Goal: Complete application form: Complete application form

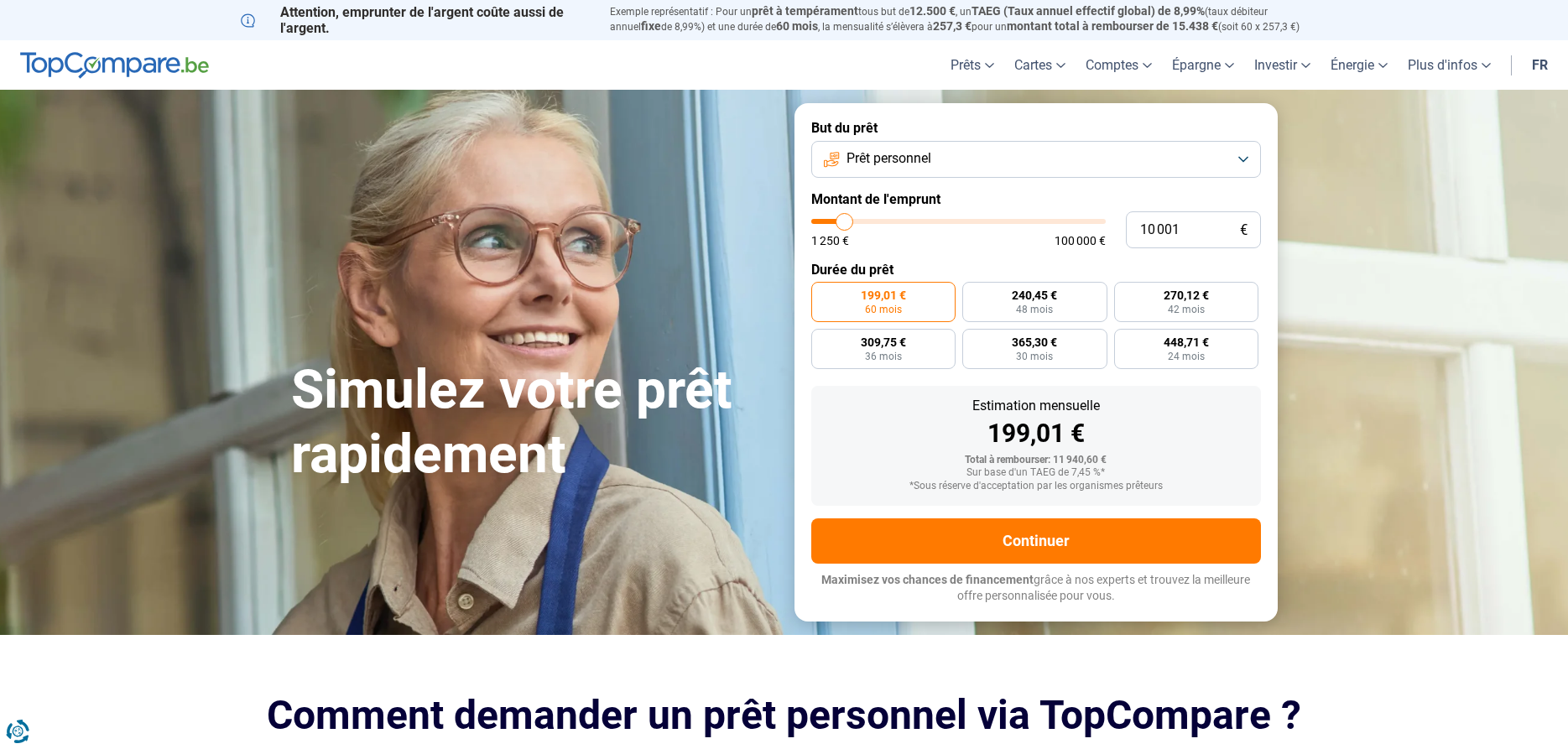
type input "10 500"
type input "10500"
type input "10 750"
type input "10750"
type input "11 000"
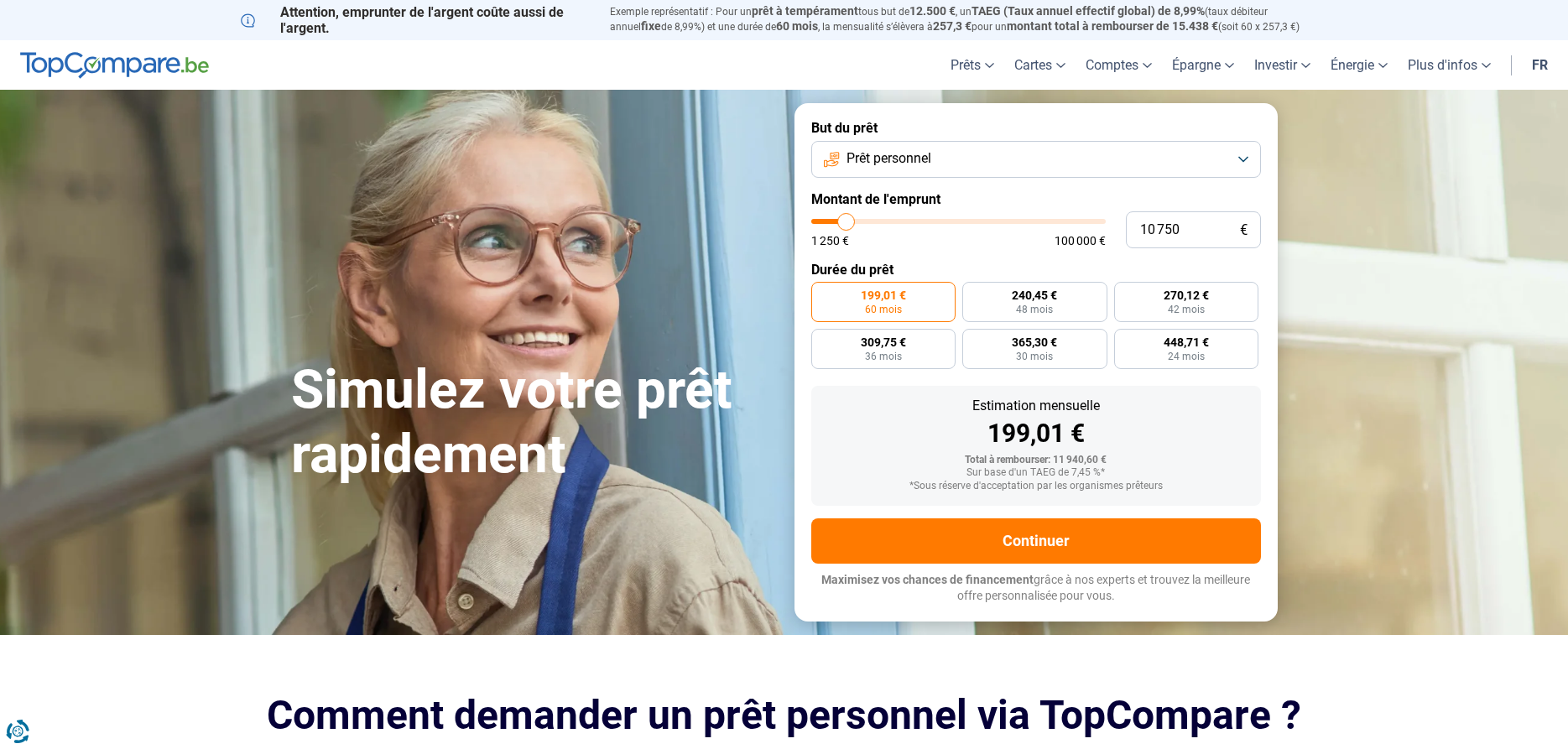
type input "11000"
type input "11 750"
type input "11750"
type input "12 250"
type input "12250"
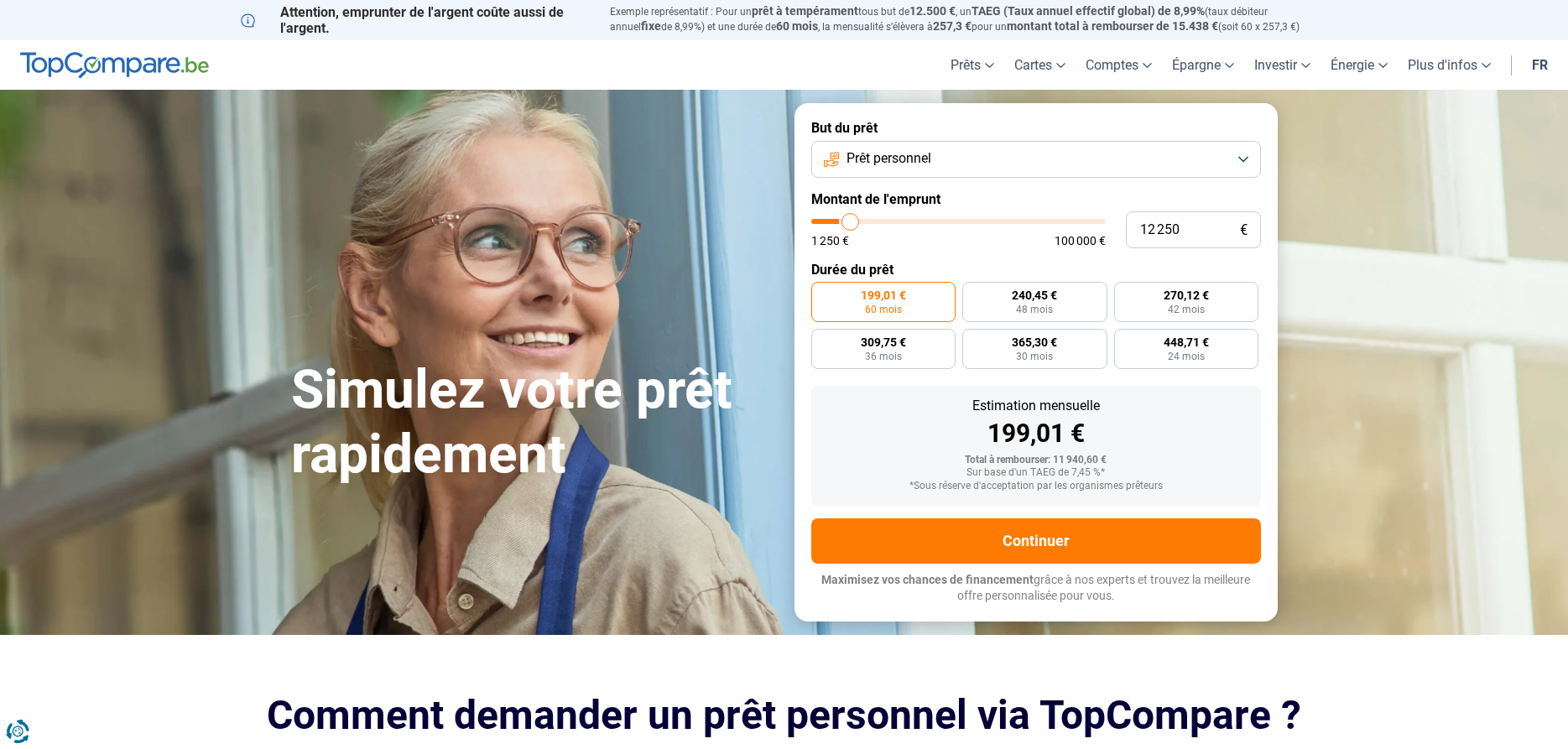
type input "12 500"
type input "12500"
type input "13 500"
type input "13500"
type input "14 000"
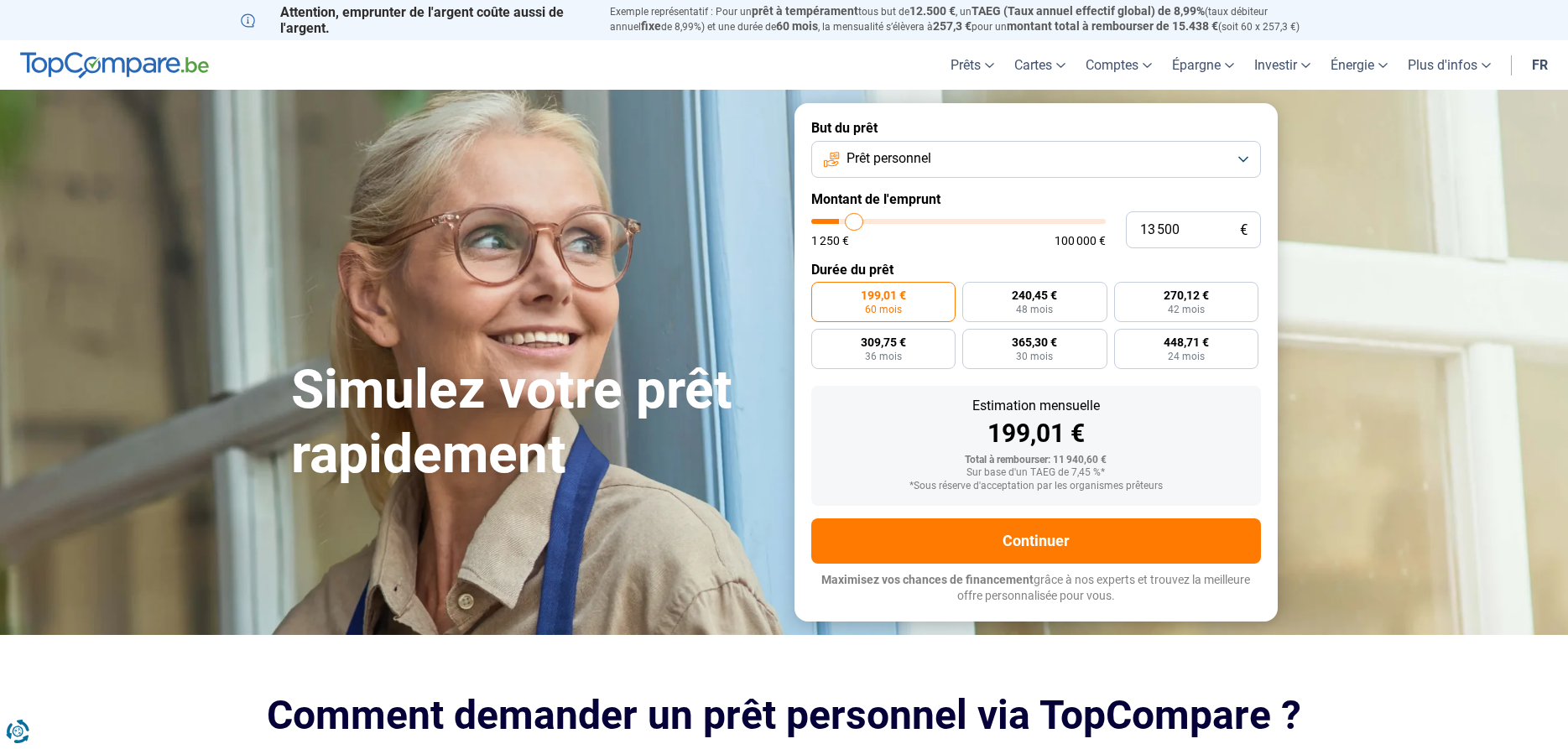
type input "14000"
type input "15 000"
type input "15000"
type input "16 000"
type input "16000"
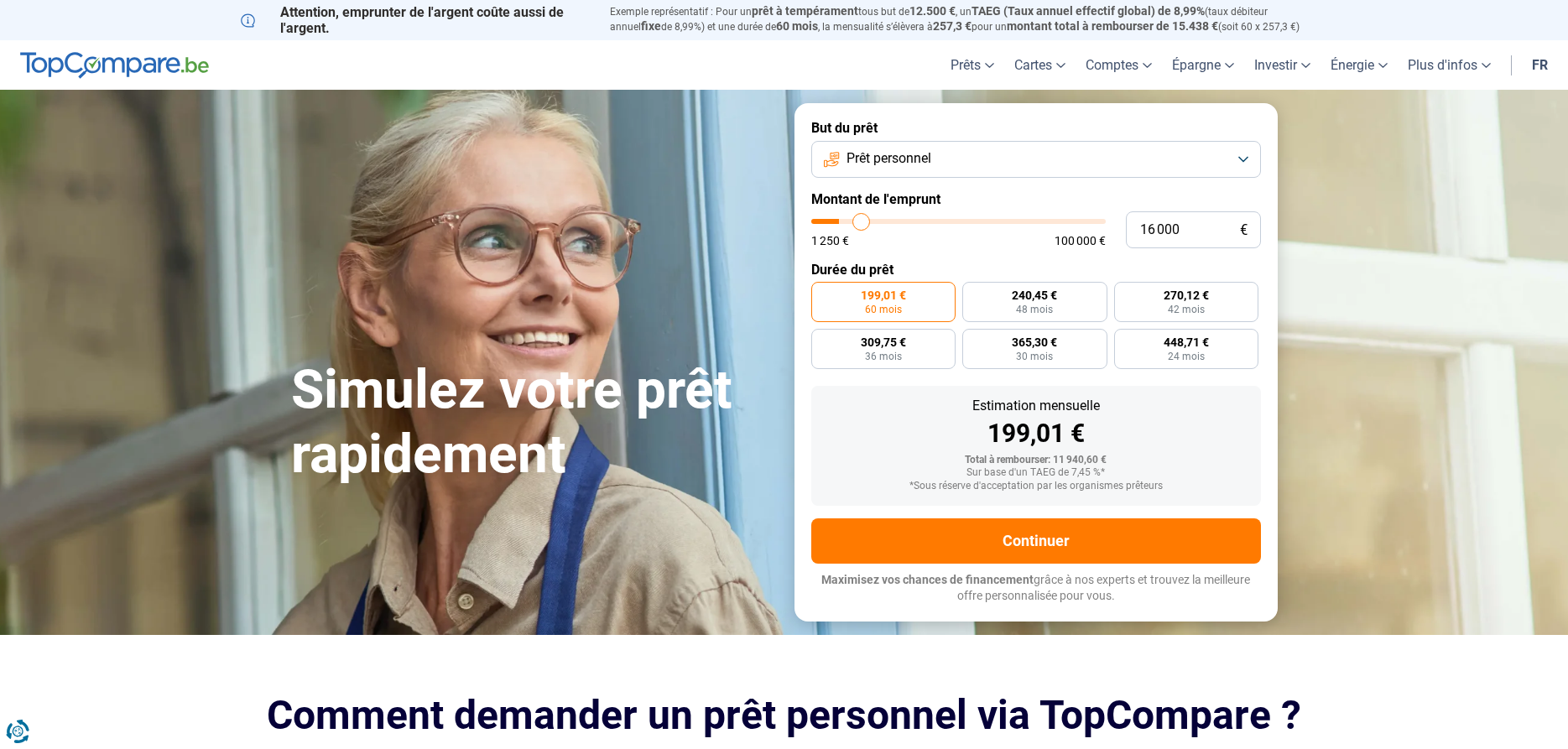
type input "16 750"
type input "16750"
type input "17 000"
type input "17000"
type input "17 750"
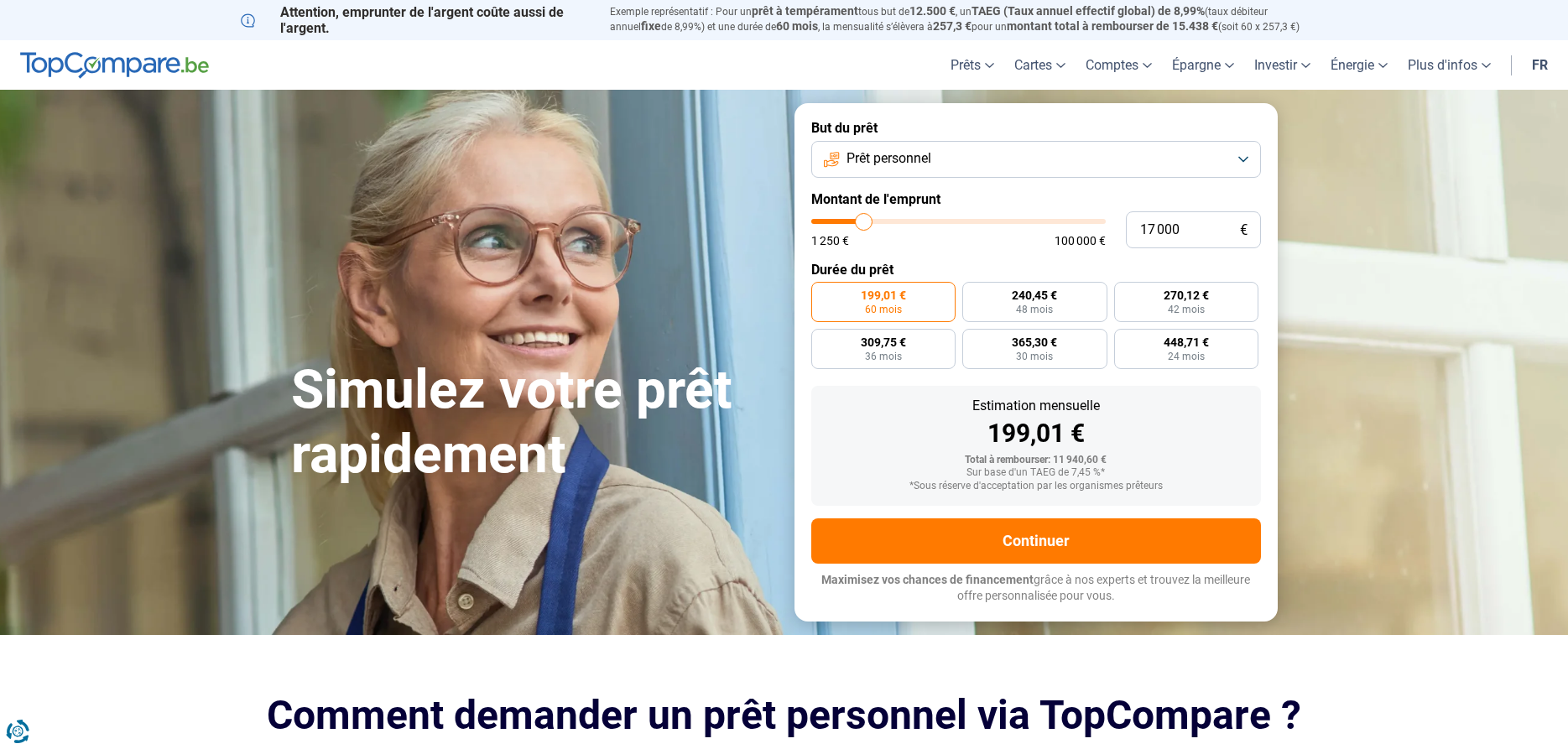
type input "17750"
type input "18 250"
type input "18250"
type input "18 500"
type input "18500"
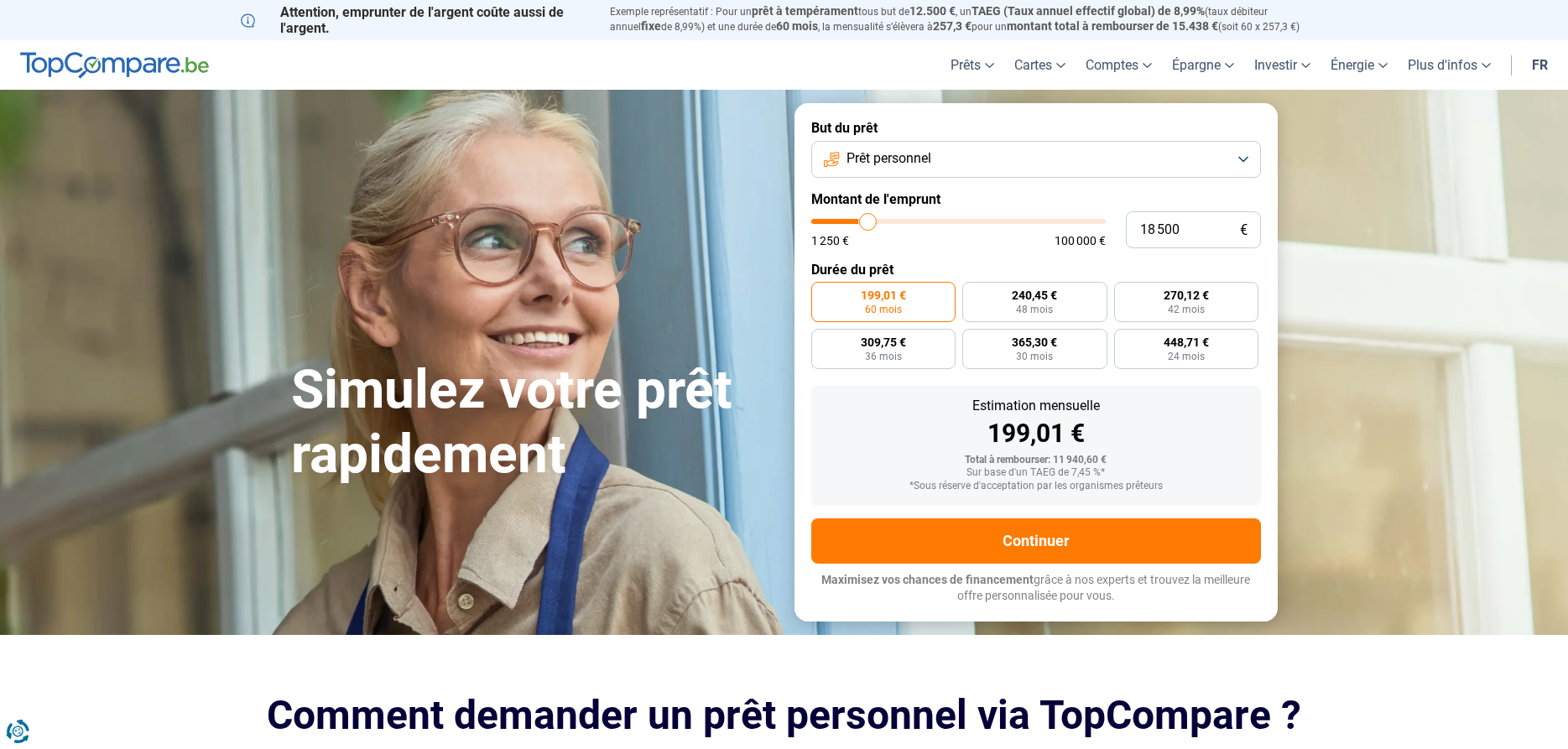
type input "19 750"
type input "19750"
type input "20 250"
type input "20250"
type input "21 000"
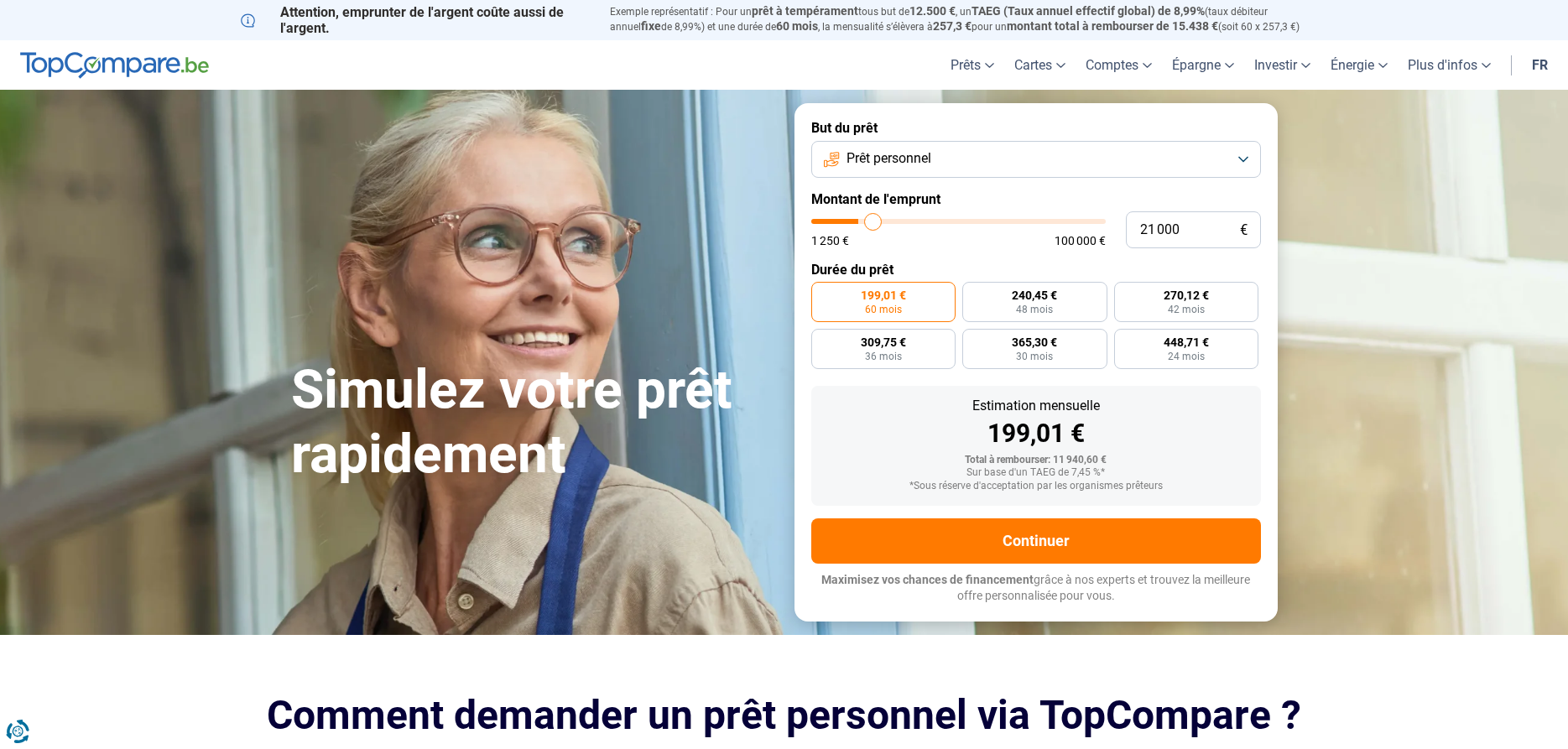
type input "21000"
type input "21 500"
type input "21500"
type input "21 750"
type input "21750"
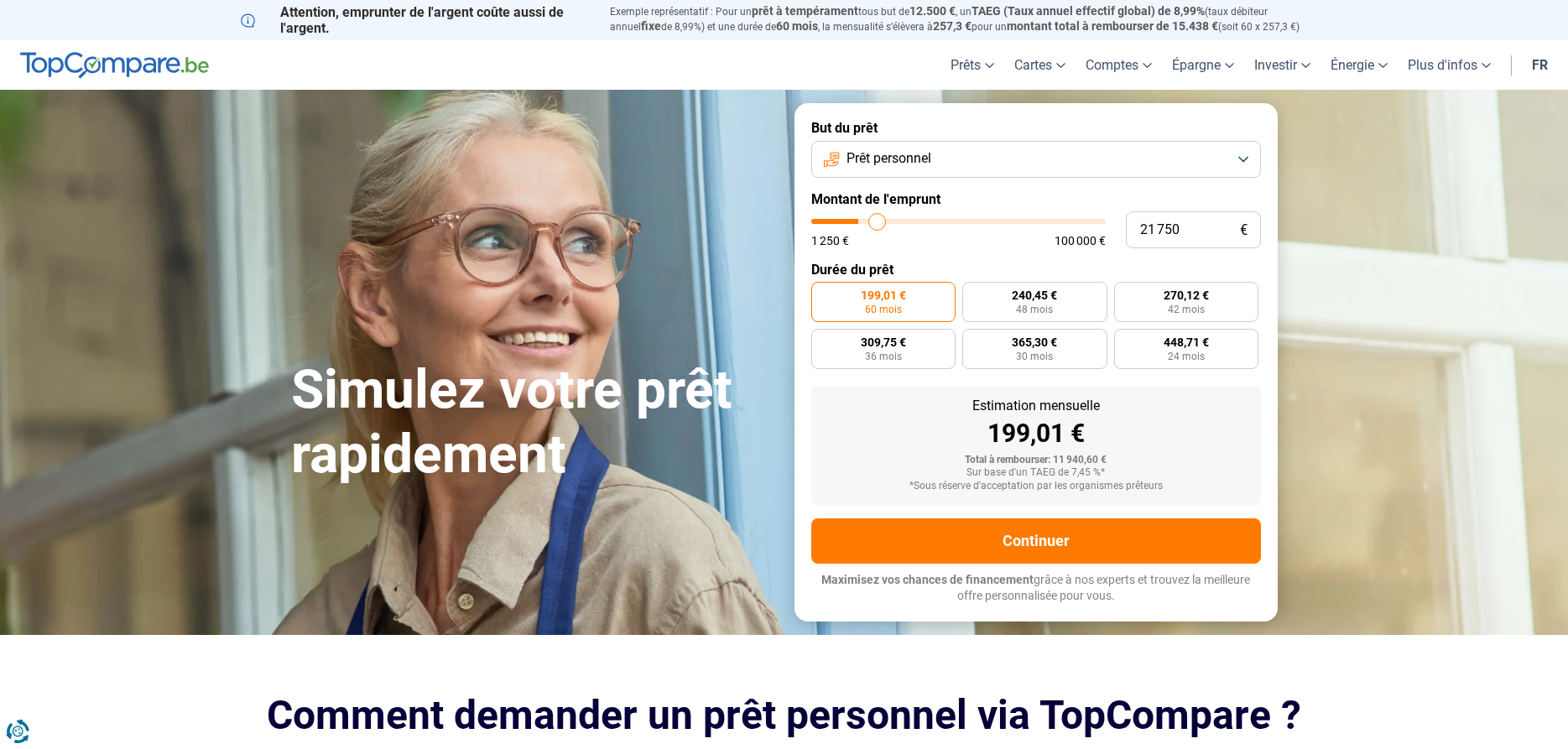
type input "22 750"
type input "22750"
type input "23 250"
type input "23250"
type input "24 250"
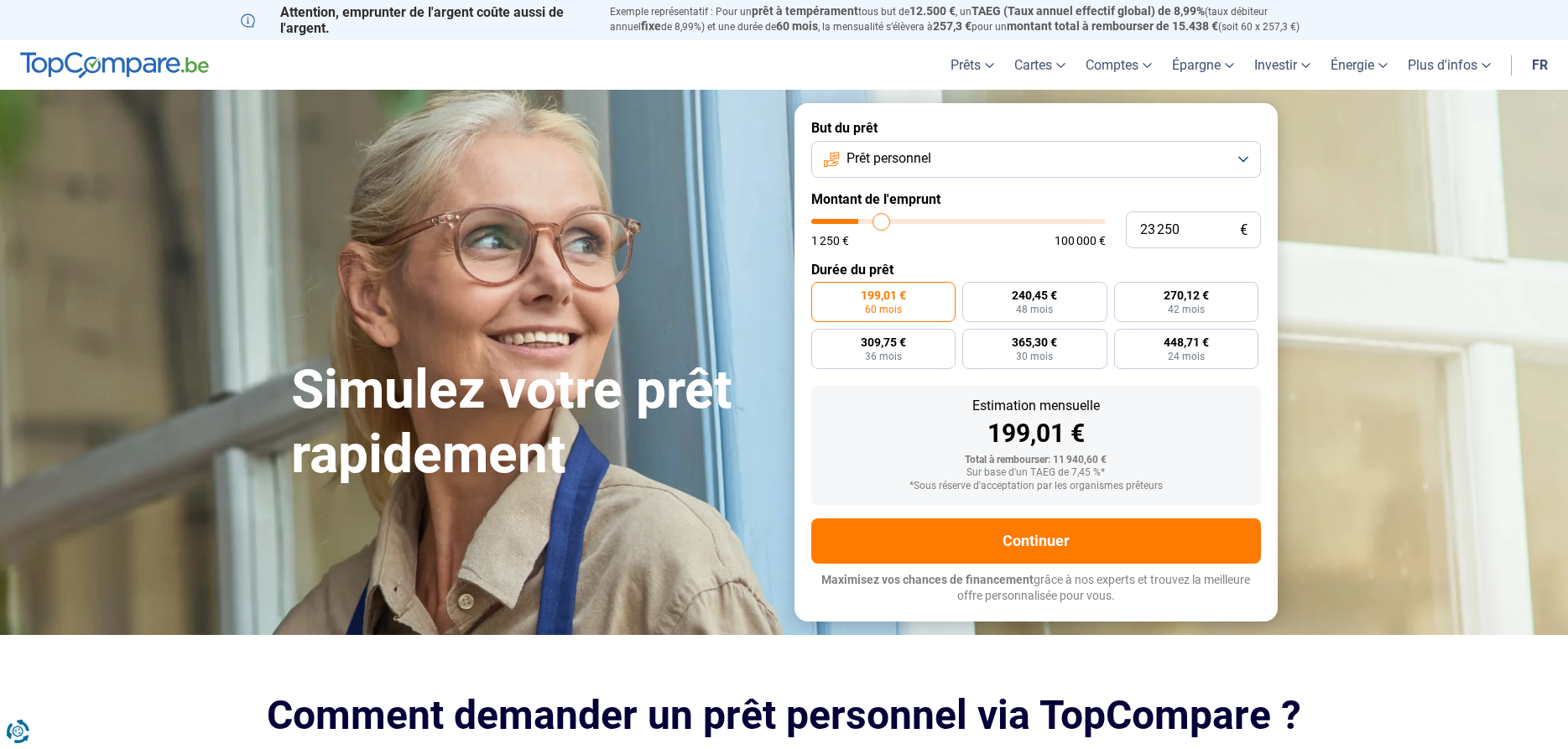
type input "24250"
type input "24 750"
type input "24750"
type input "25 500"
type input "25500"
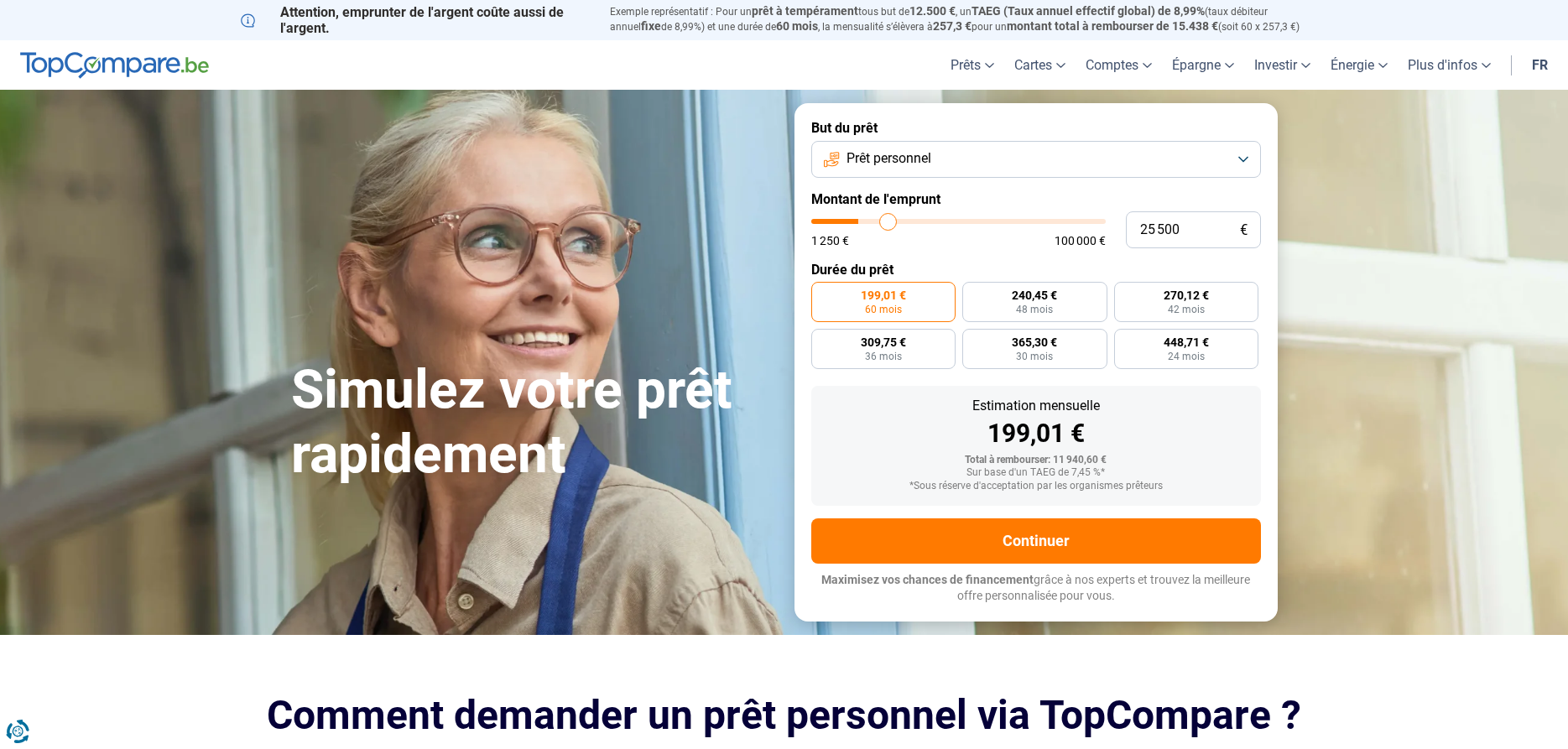
type input "26 750"
type input "26750"
type input "27 250"
type input "27250"
type input "28 250"
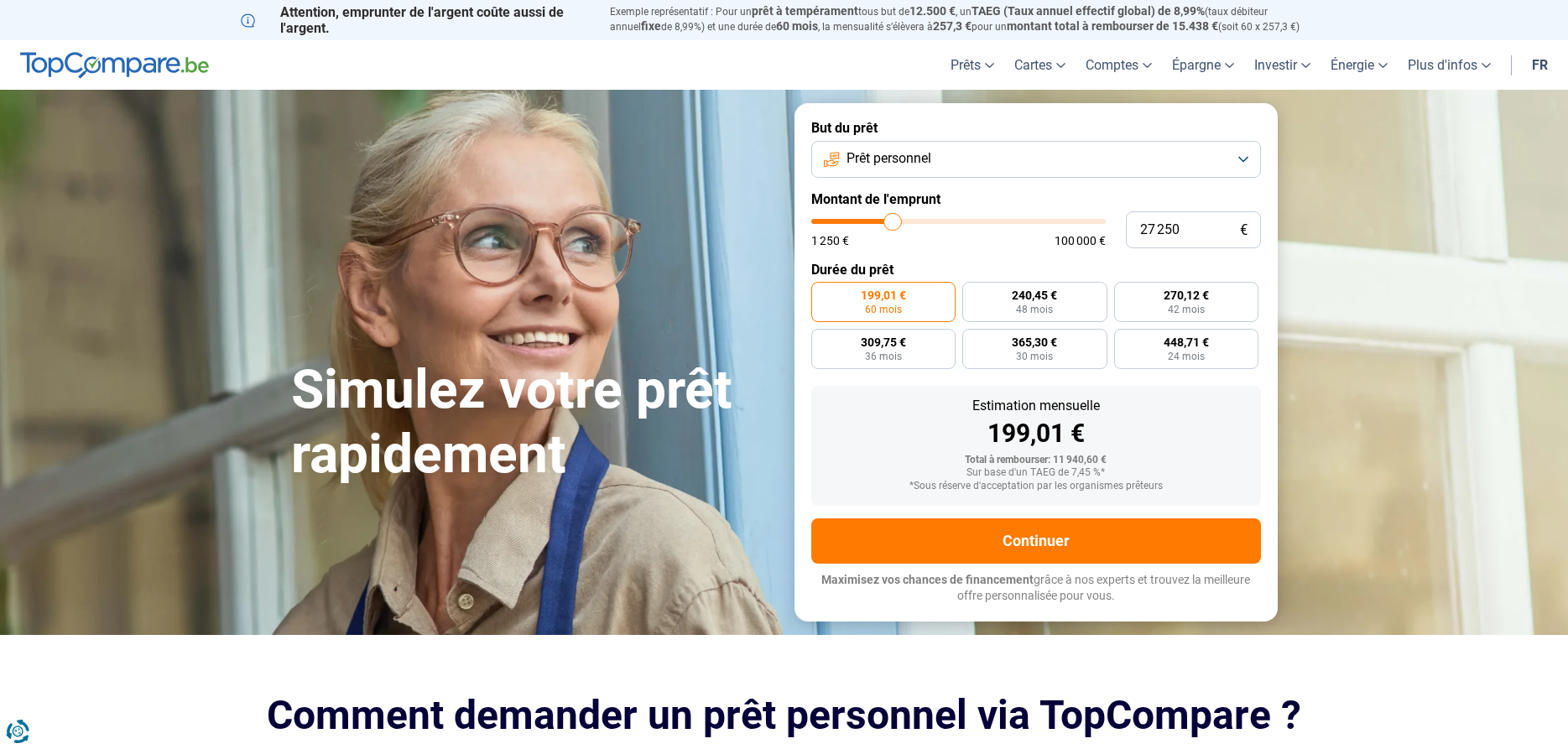
type input "28250"
type input "29 250"
type input "29250"
type input "30 500"
type input "30500"
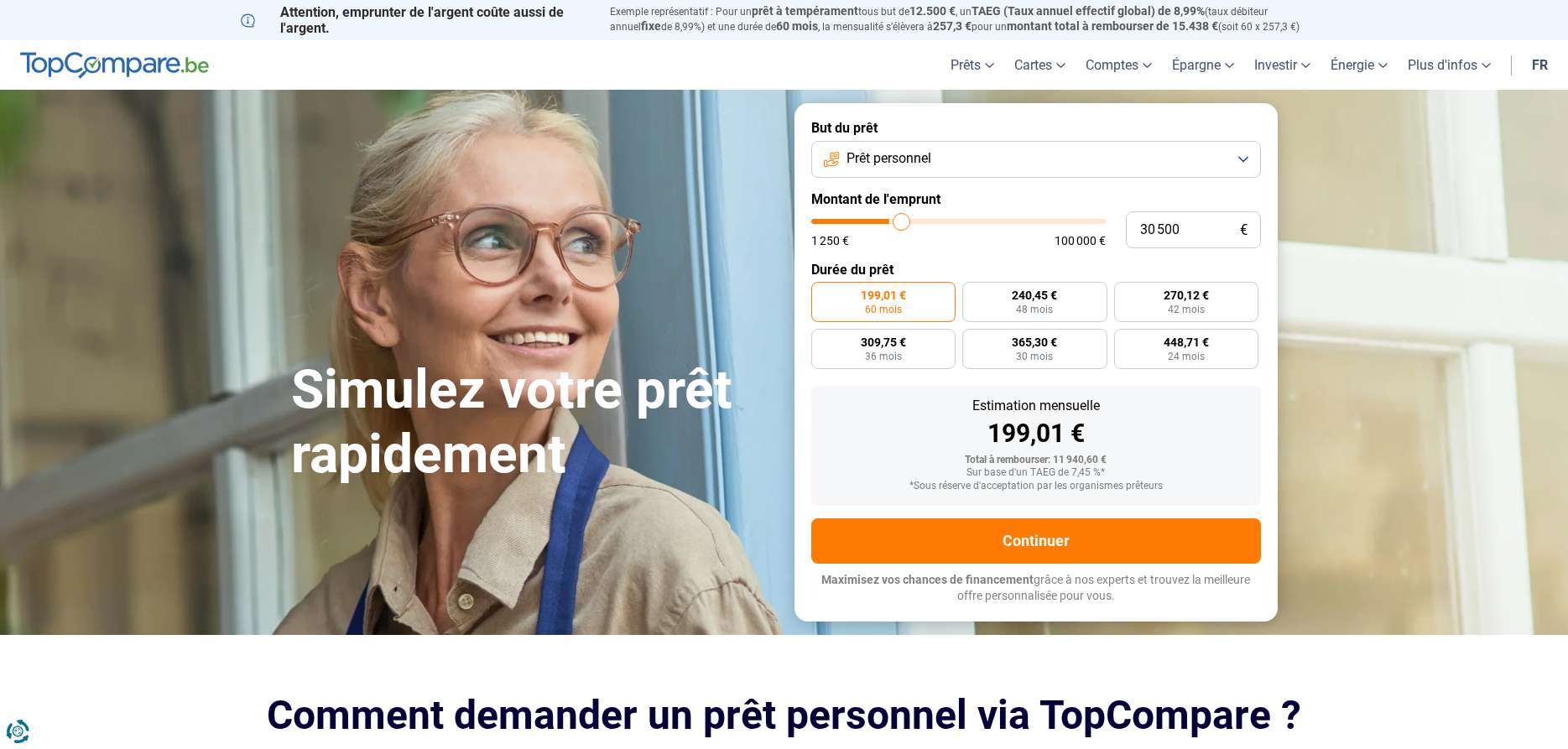
type input "31 750"
type input "31750"
type input "32 250"
type input "32250"
type input "33 250"
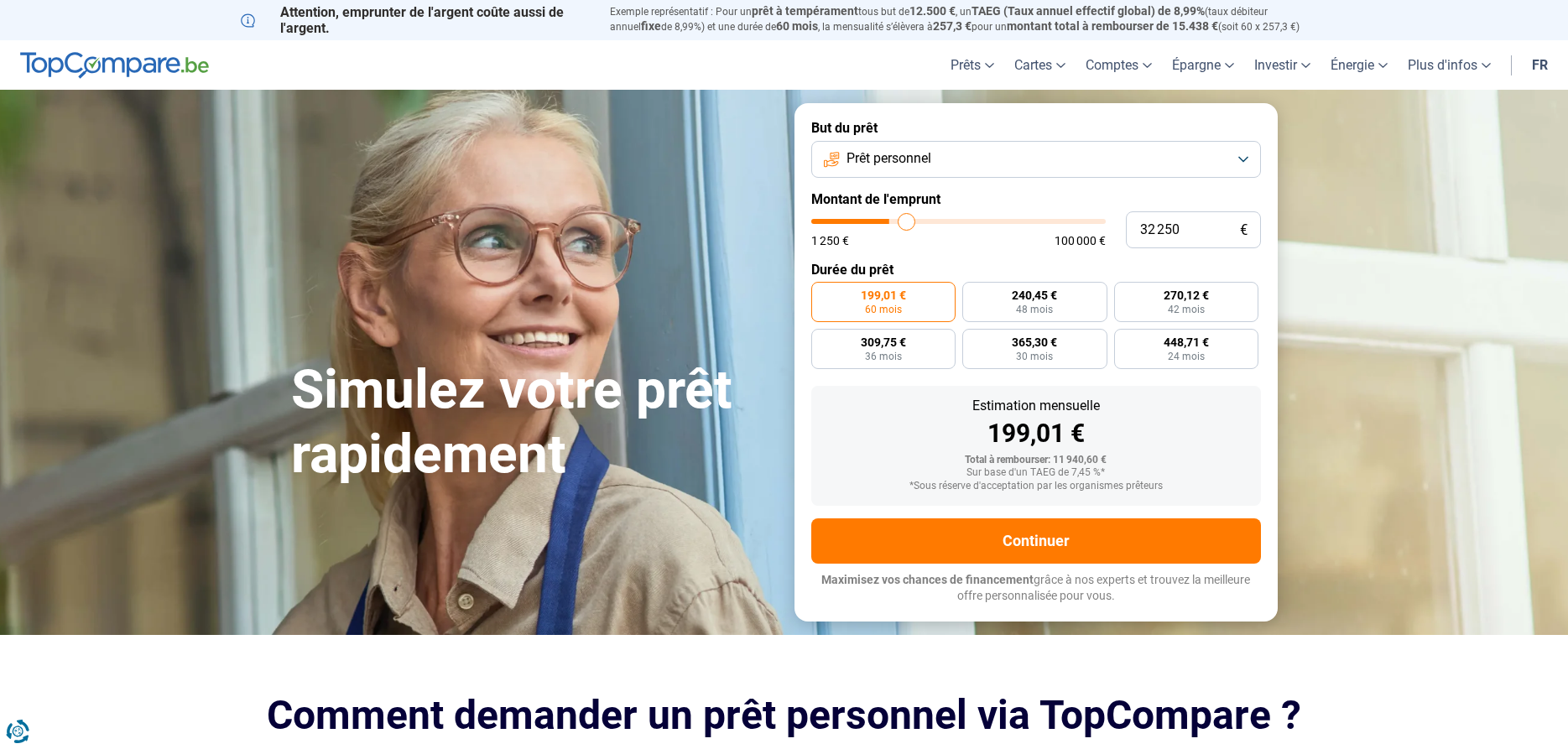
type input "33250"
type input "34 250"
type input "34250"
type input "35 250"
type input "35250"
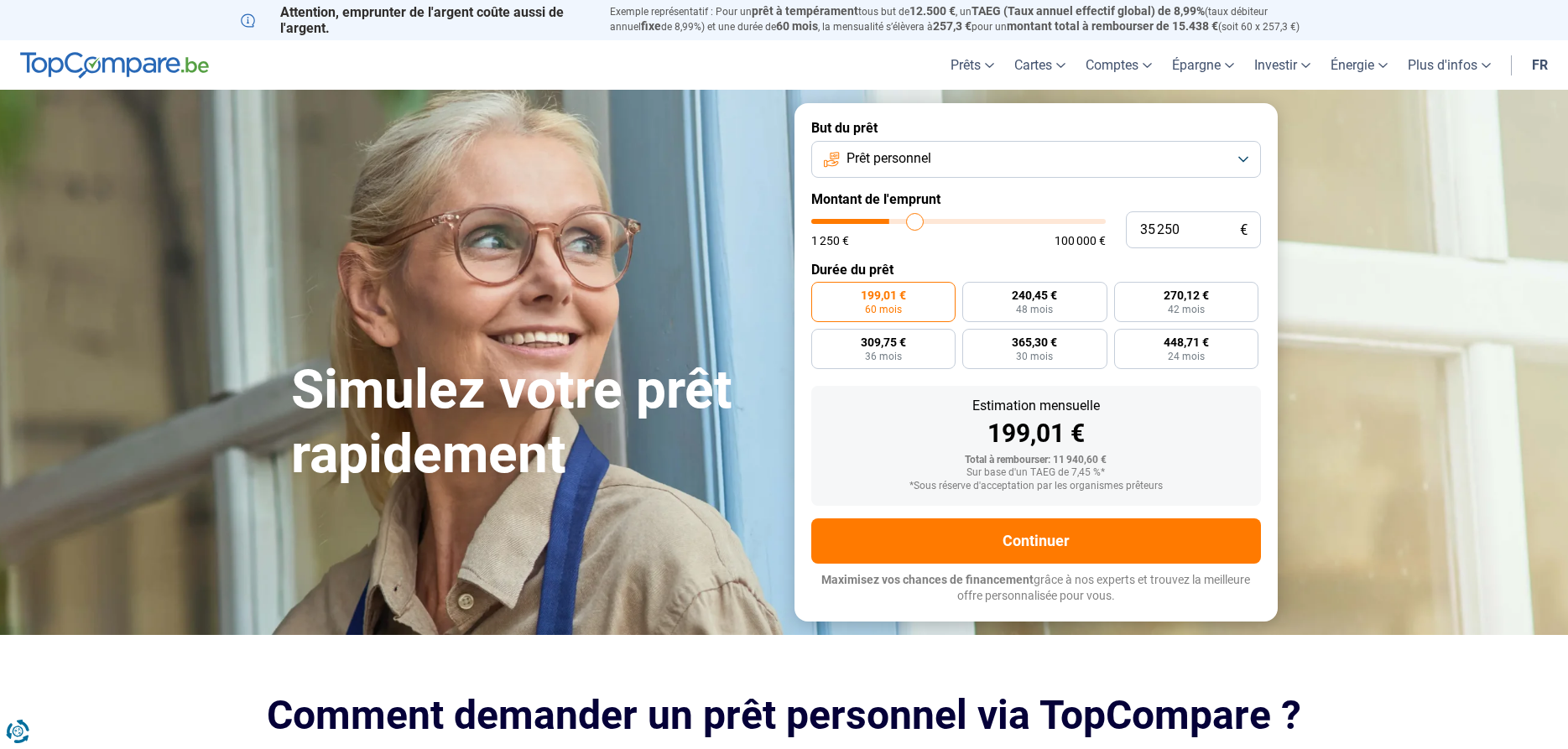
type input "38 250"
type input "38250"
type input "39 500"
type input "39500"
type input "42 000"
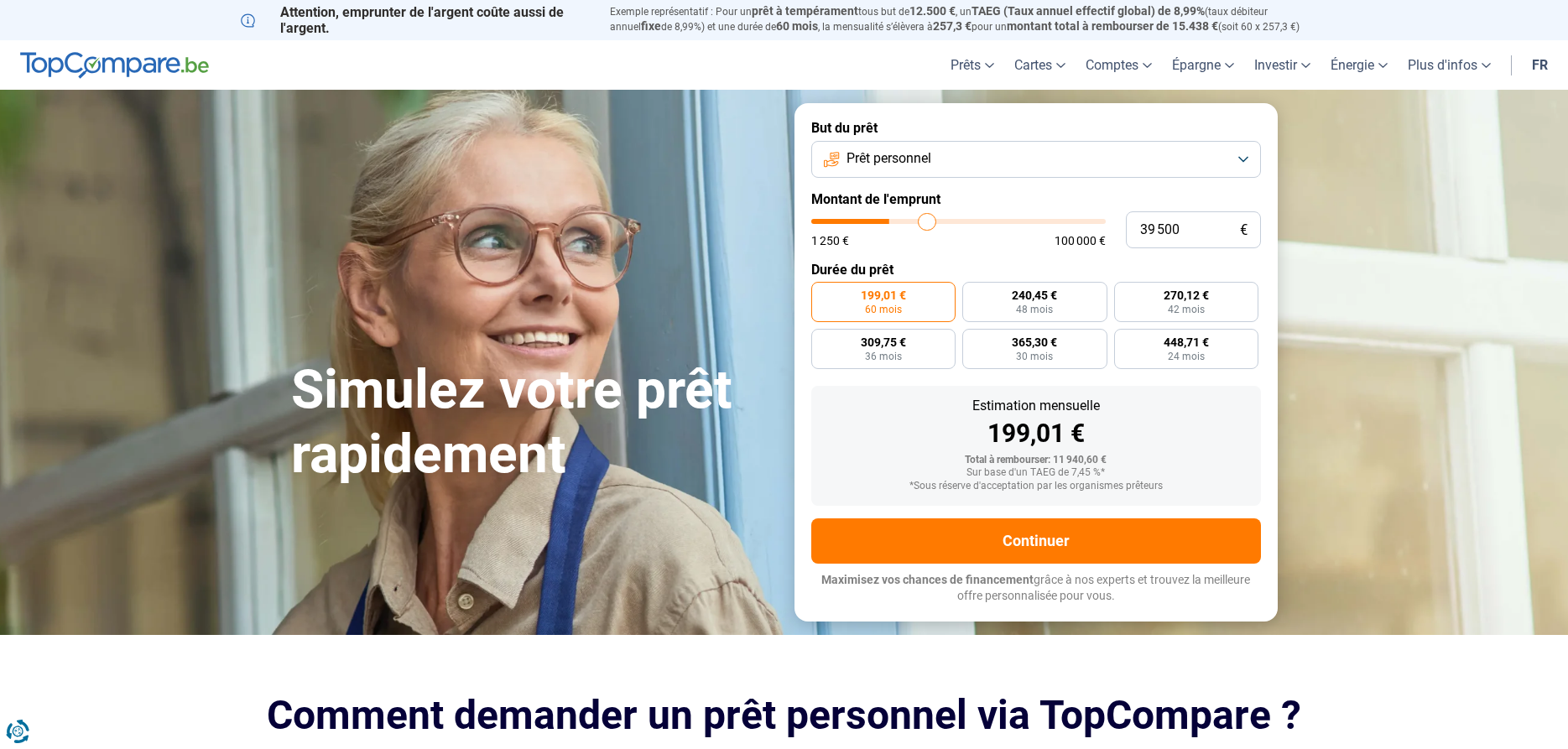
type input "42000"
type input "43 500"
type input "43500"
type input "45 250"
type input "45250"
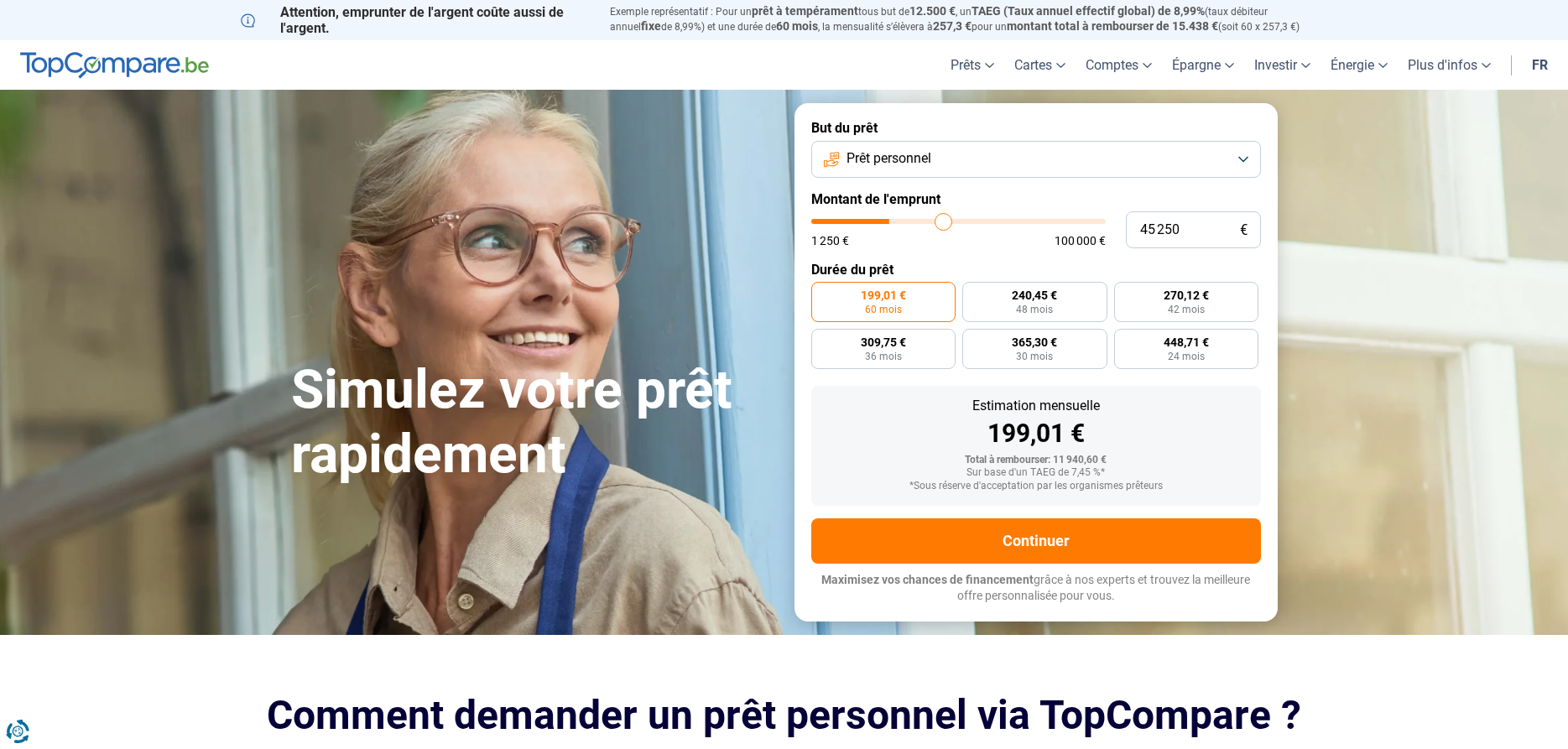
type input "47 250"
type input "47250"
type input "49 750"
type input "49750"
type input "51 250"
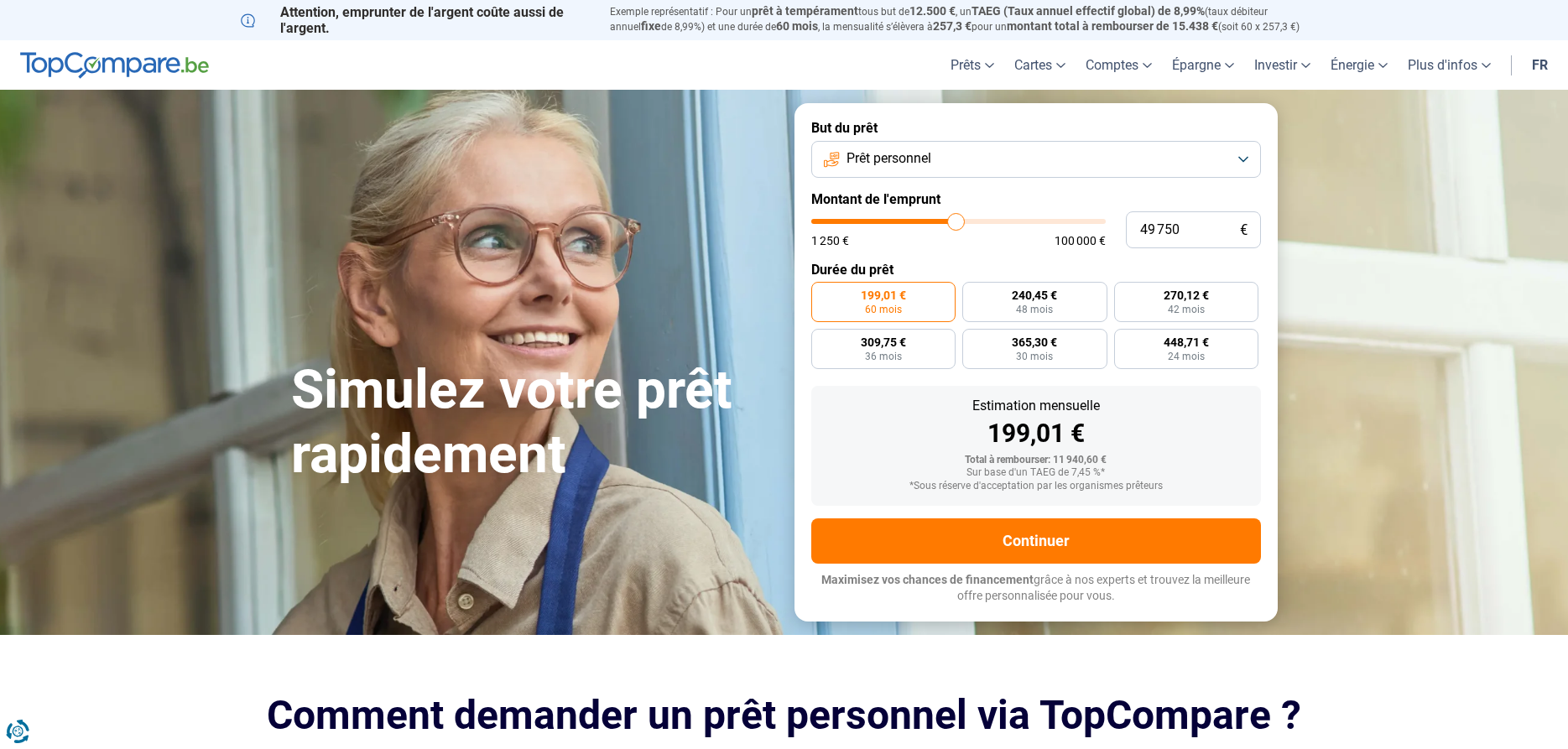
type input "51250"
type input "52 500"
type input "52500"
type input "53 500"
type input "53500"
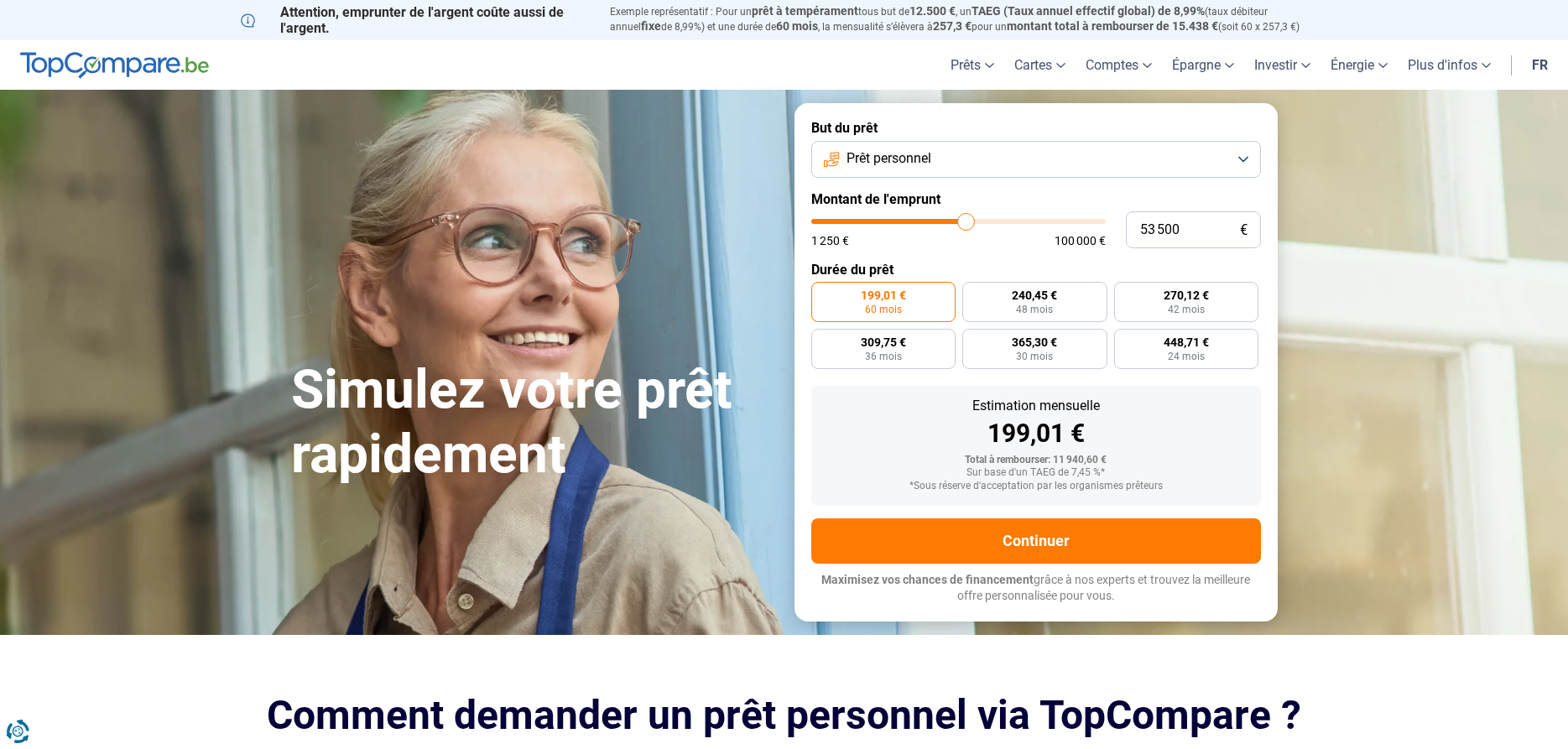
type input "54 750"
type input "54750"
type input "56 000"
type input "56000"
type input "56 500"
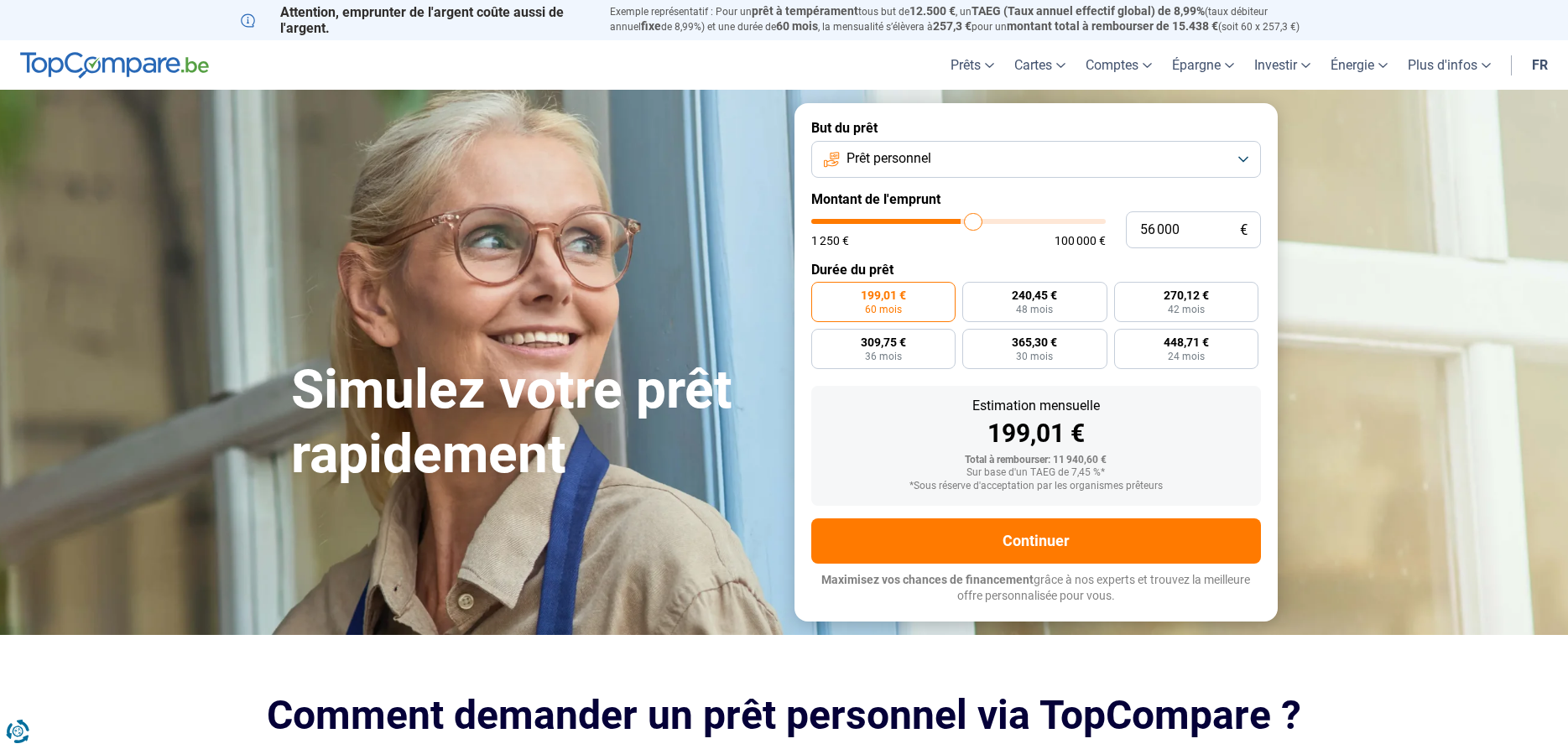
type input "56500"
type input "57 000"
type input "57000"
type input "58 000"
type input "58000"
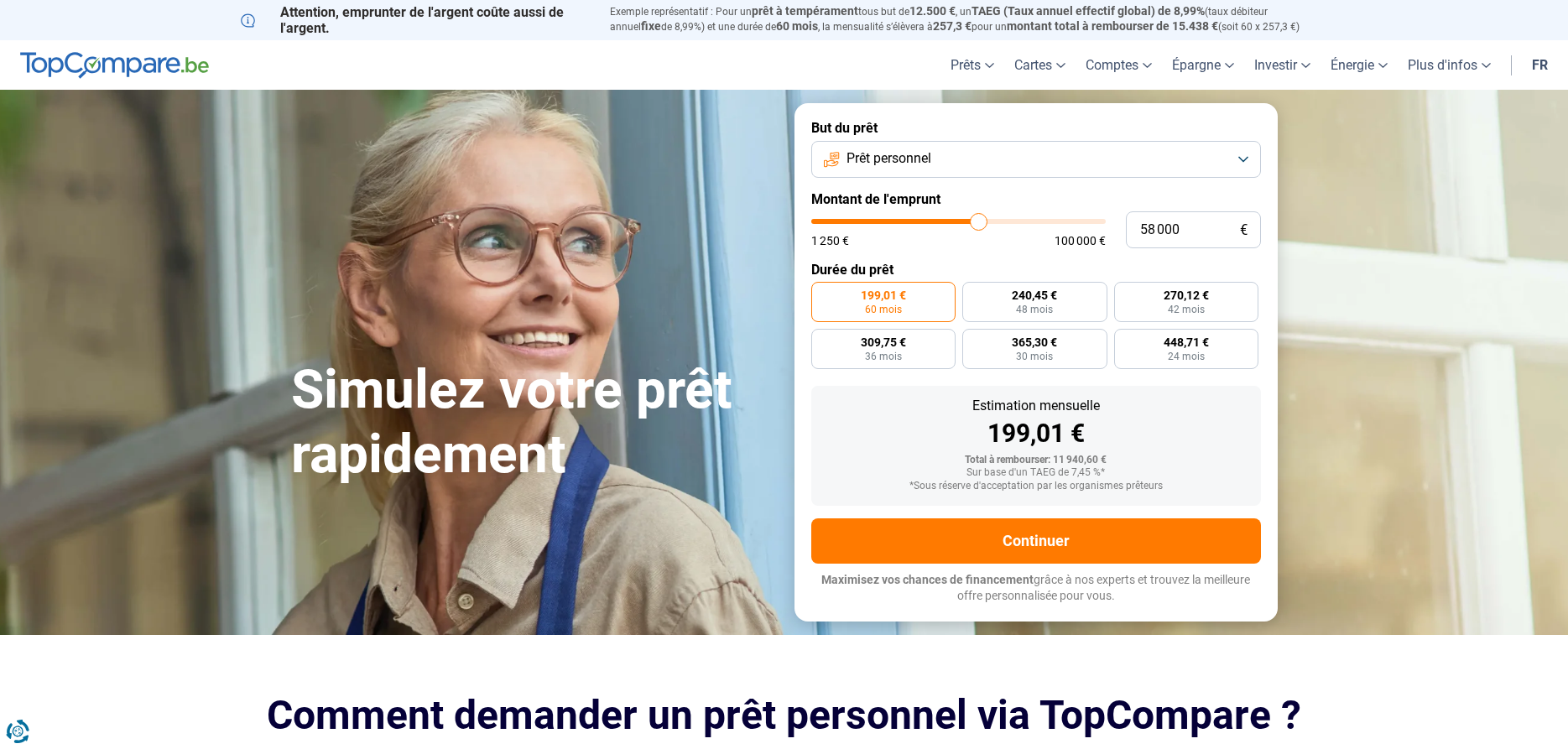
type input "59 500"
type input "59500"
type input "60 750"
type input "60750"
type input "61 750"
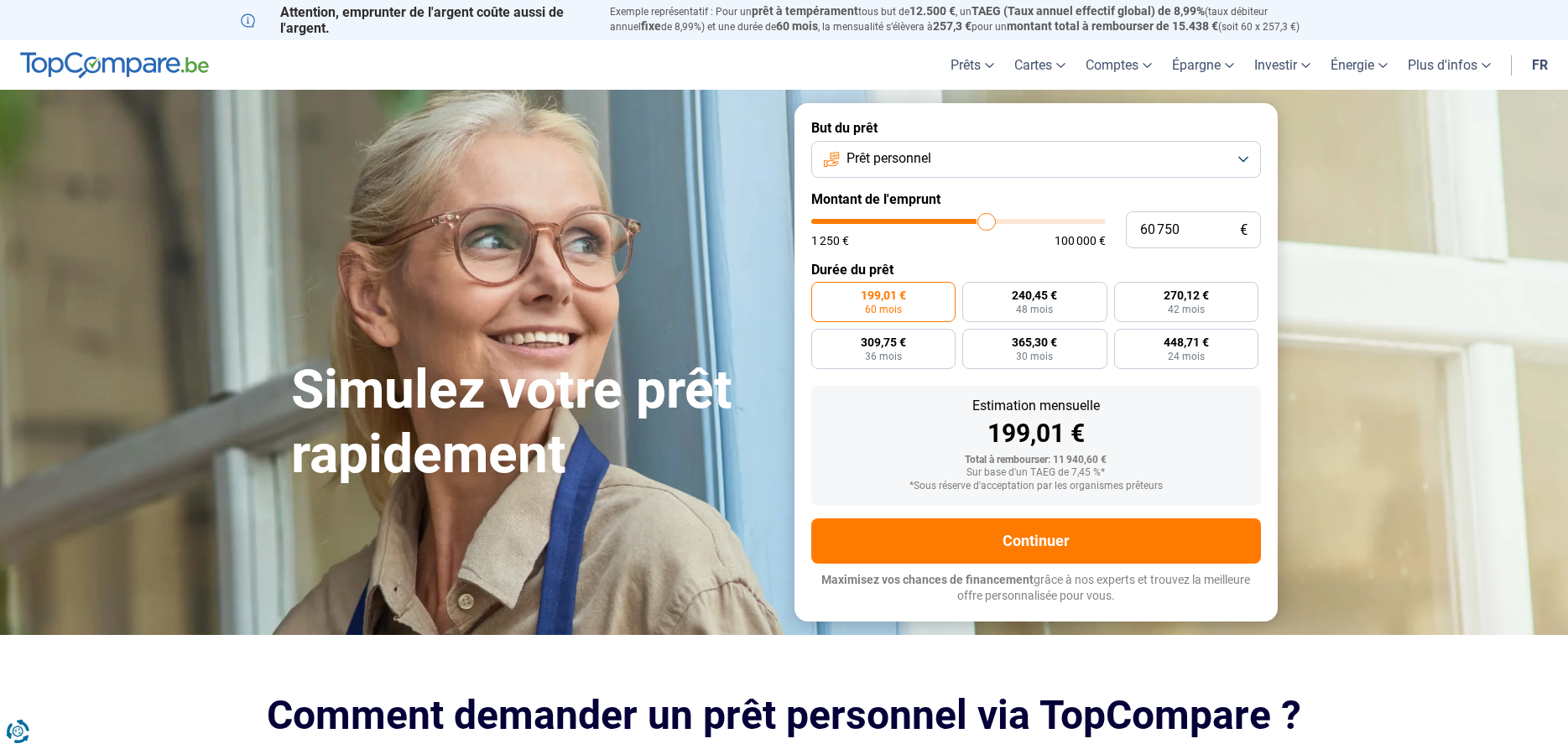
type input "61750"
type input "62 750"
type input "62750"
type input "63 500"
type input "63500"
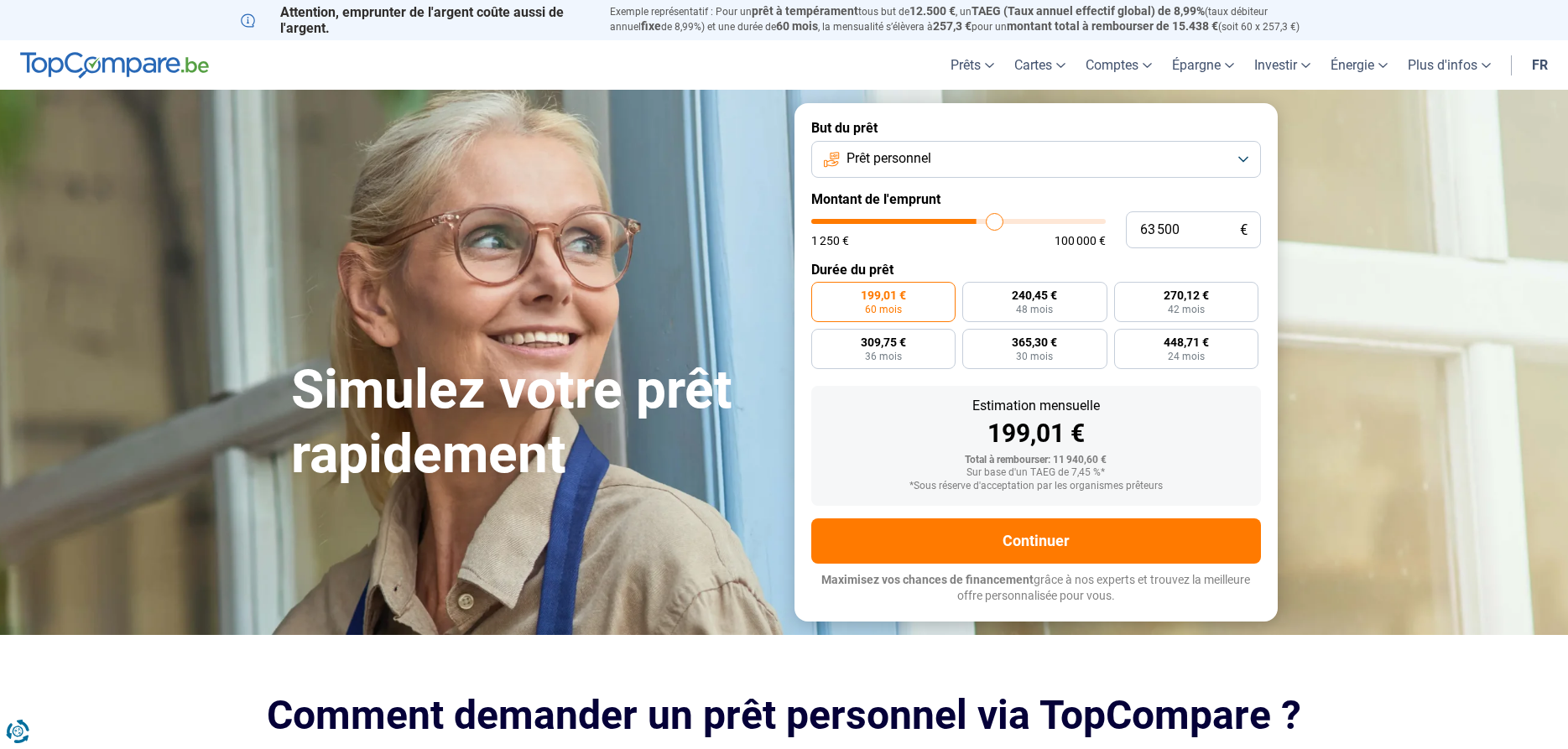
type input "64 250"
type input "64250"
type input "65 250"
type input "65250"
type input "65 500"
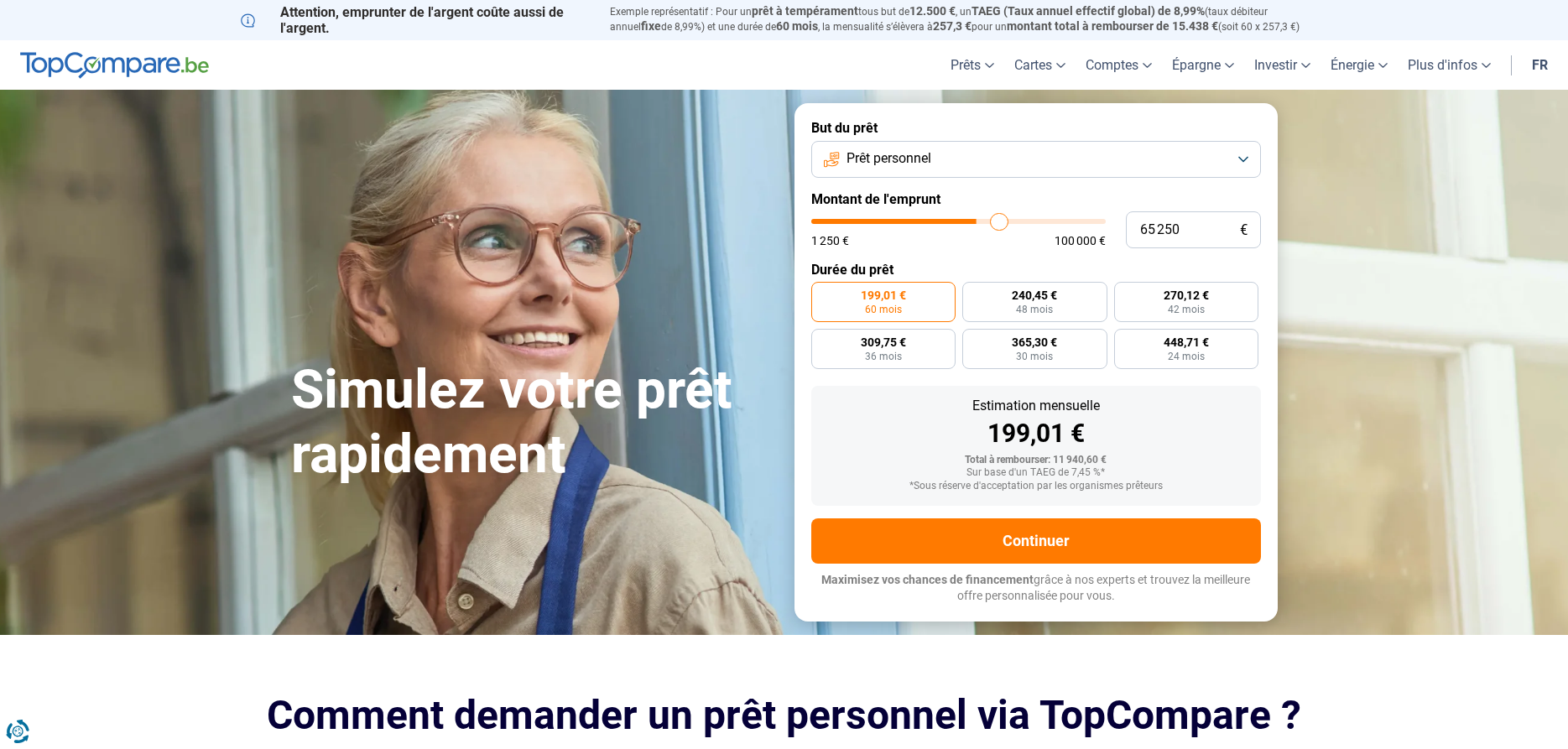
type input "65500"
type input "66 250"
type input "66250"
type input "66 750"
type input "66750"
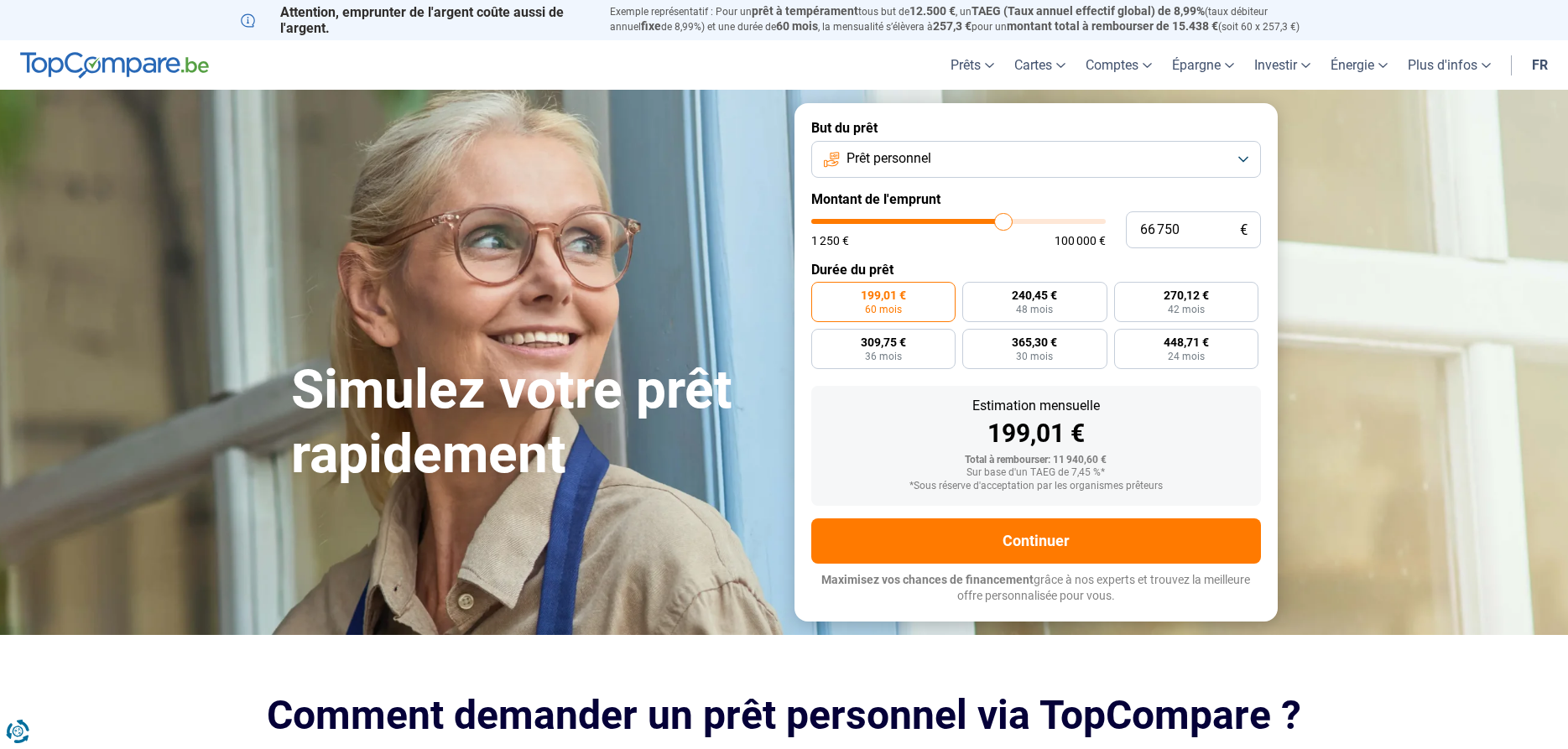
type input "67 000"
type input "67000"
type input "67 750"
type input "67750"
type input "68 000"
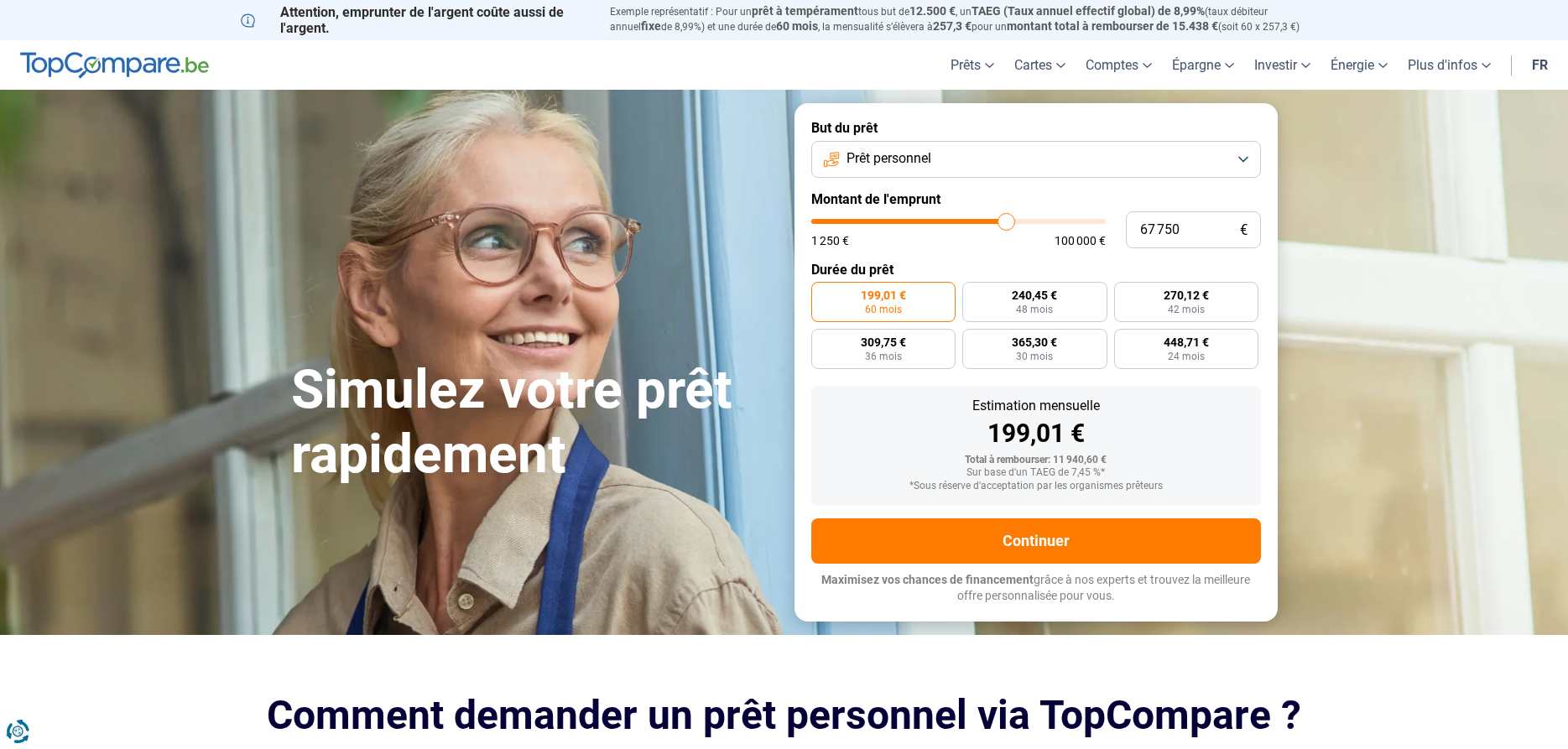
type input "68000"
type input "68 750"
type input "68750"
type input "69 500"
type input "69500"
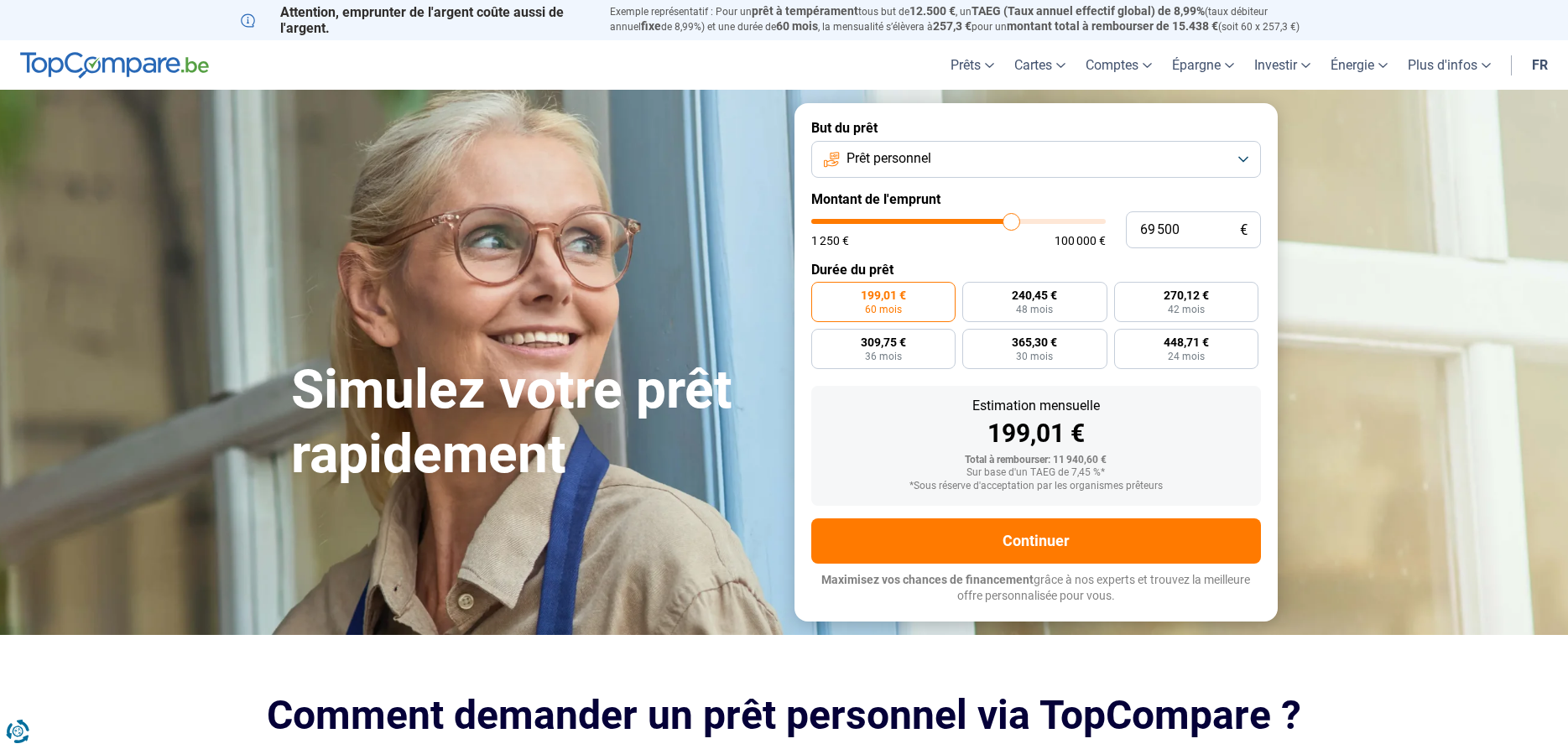
type input "71 000"
type input "71000"
type input "71 500"
type input "71500"
type input "72 750"
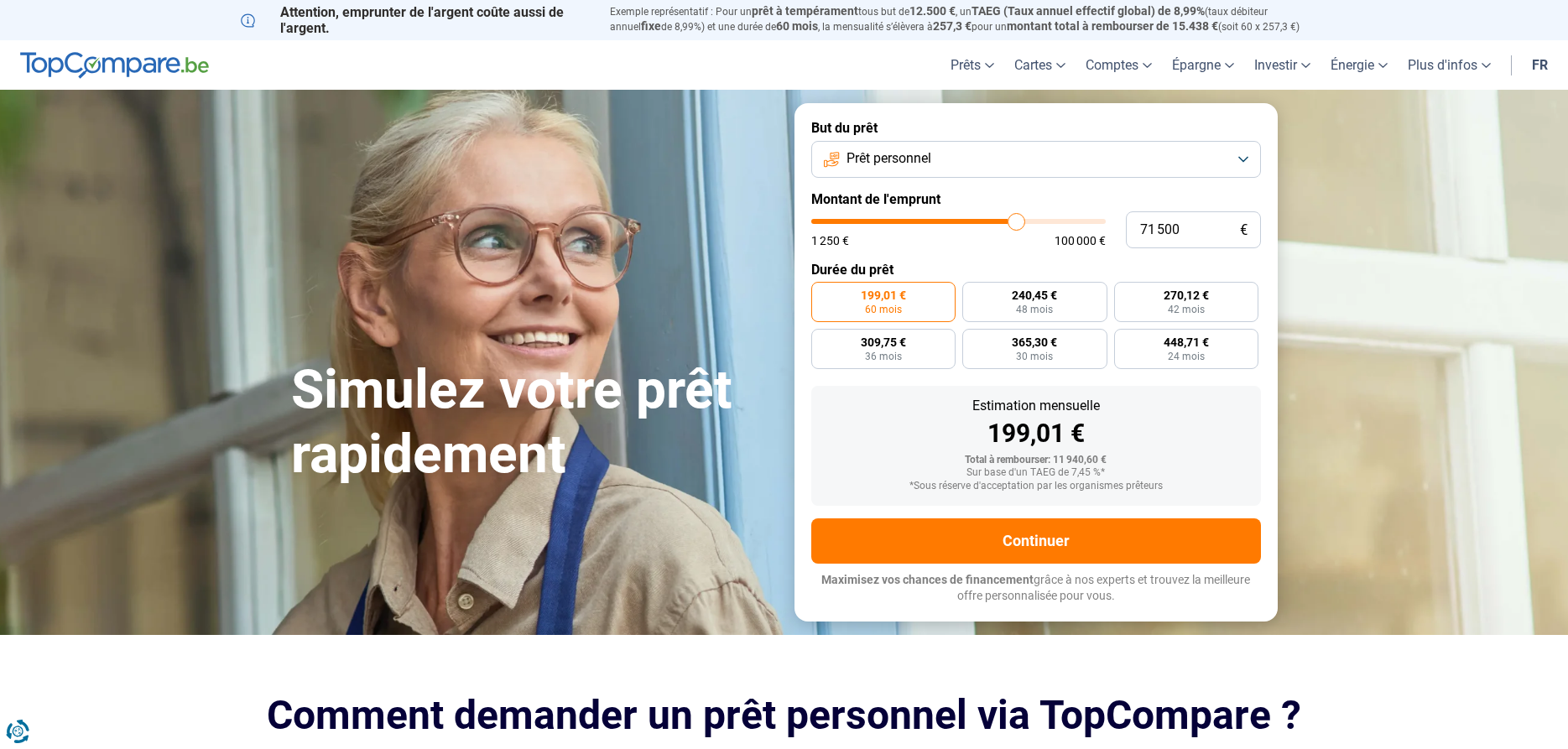
type input "72750"
type input "73 750"
type input "73750"
type input "74 250"
type input "74250"
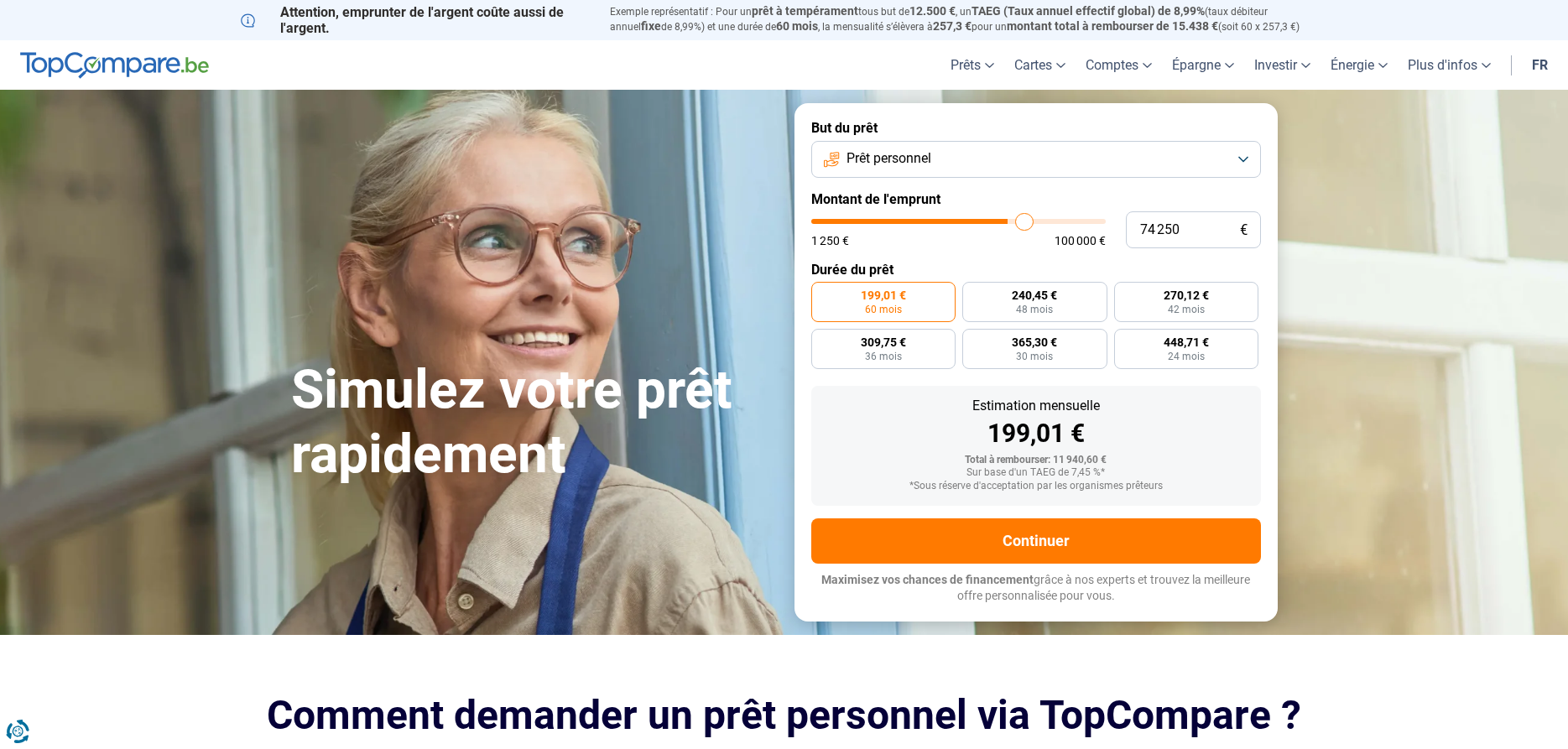
type input "74 500"
type input "74500"
type input "75 250"
type input "75250"
type input "75 500"
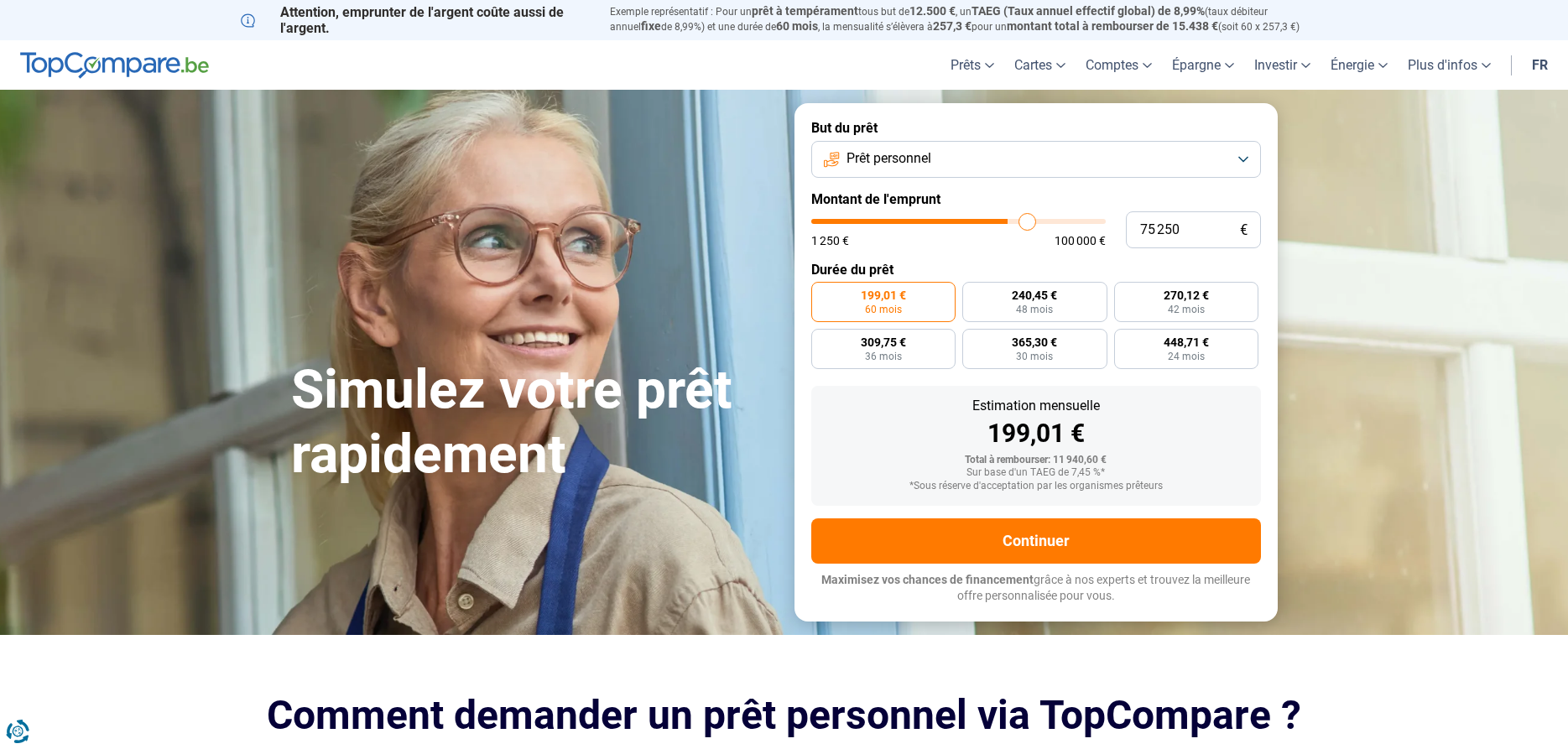
type input "75500"
type input "75 750"
type input "75750"
type input "76 000"
type input "76000"
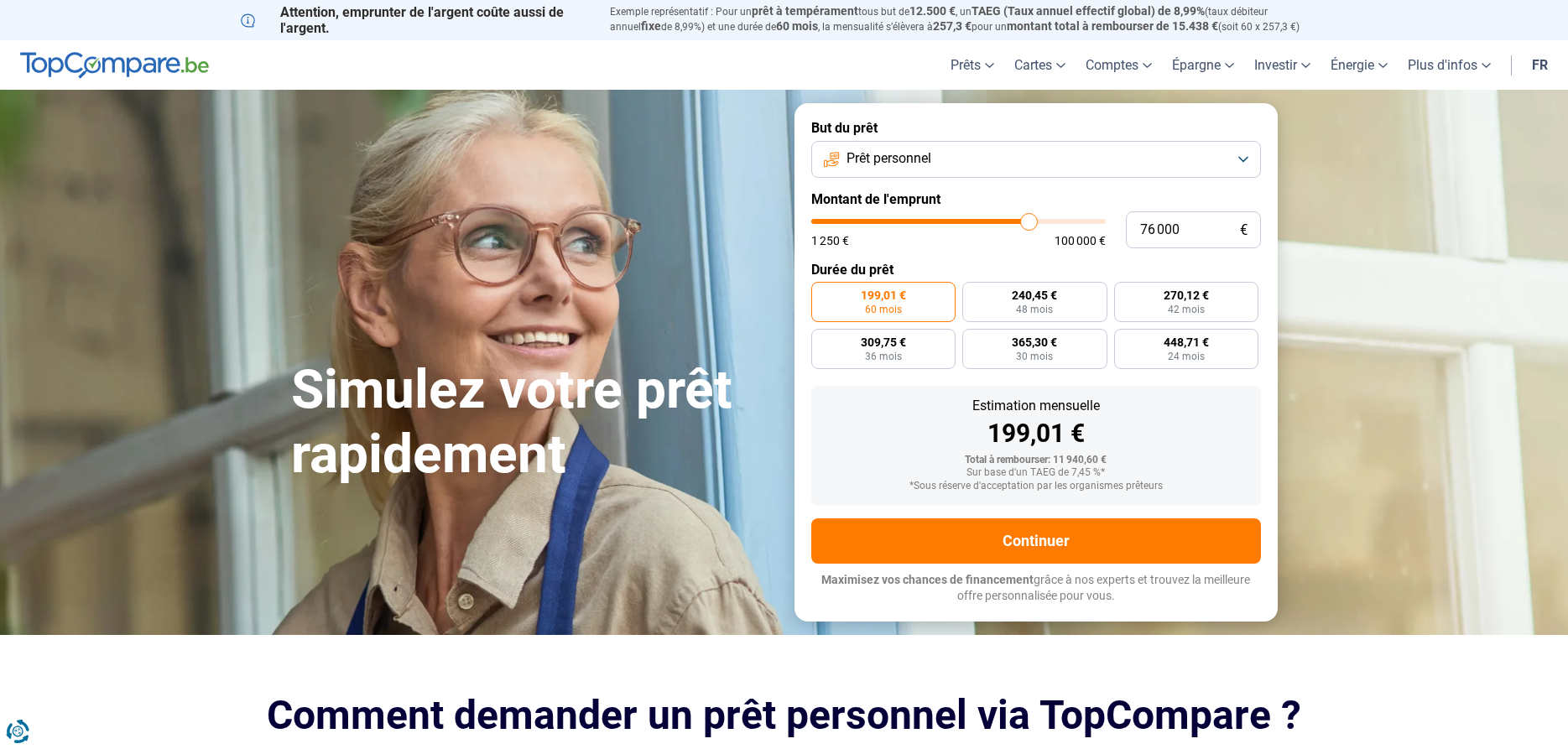
type input "76 250"
type input "76250"
type input "77 000"
type input "77000"
type input "77 500"
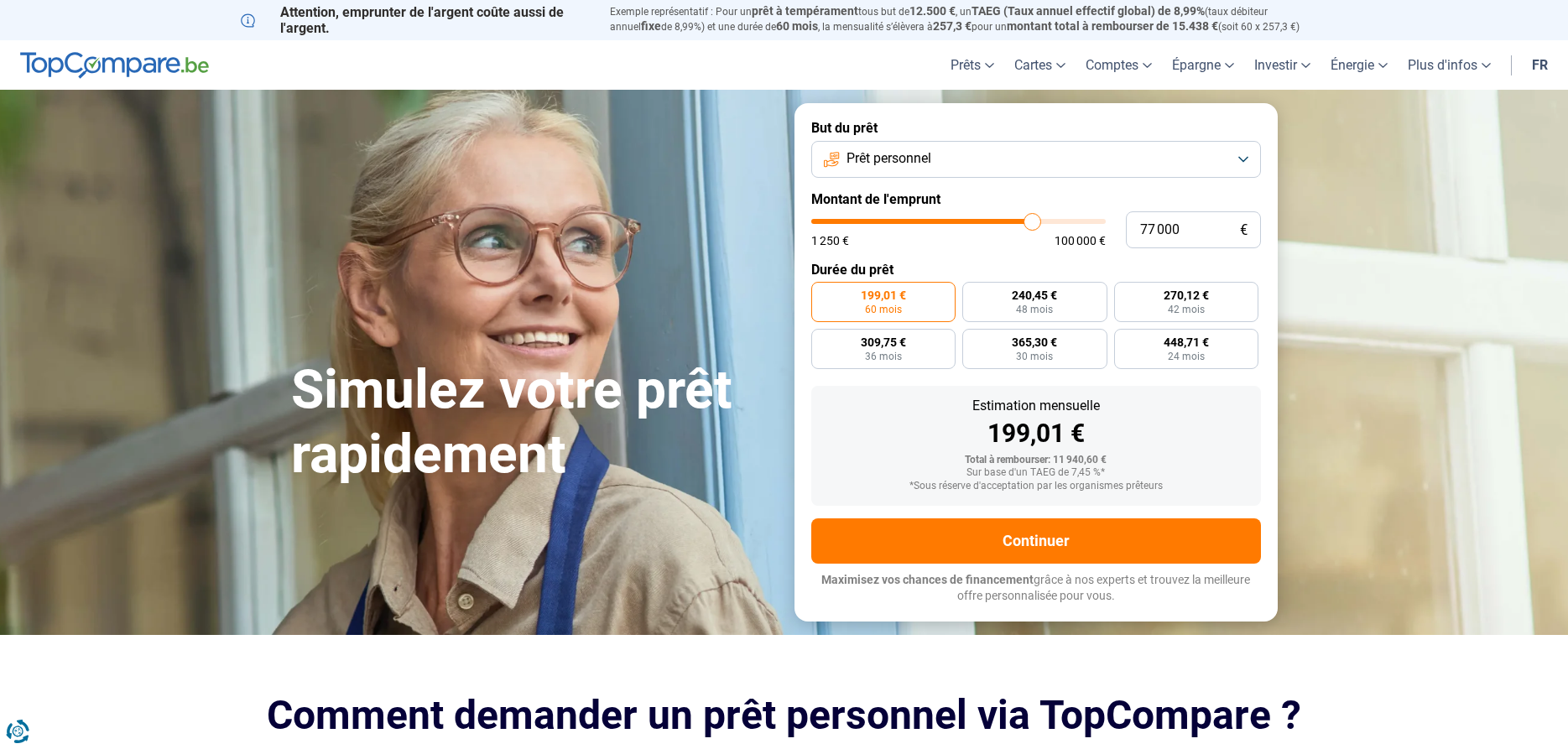
type input "77500"
type input "78 250"
type input "78250"
type input "78 500"
type input "78500"
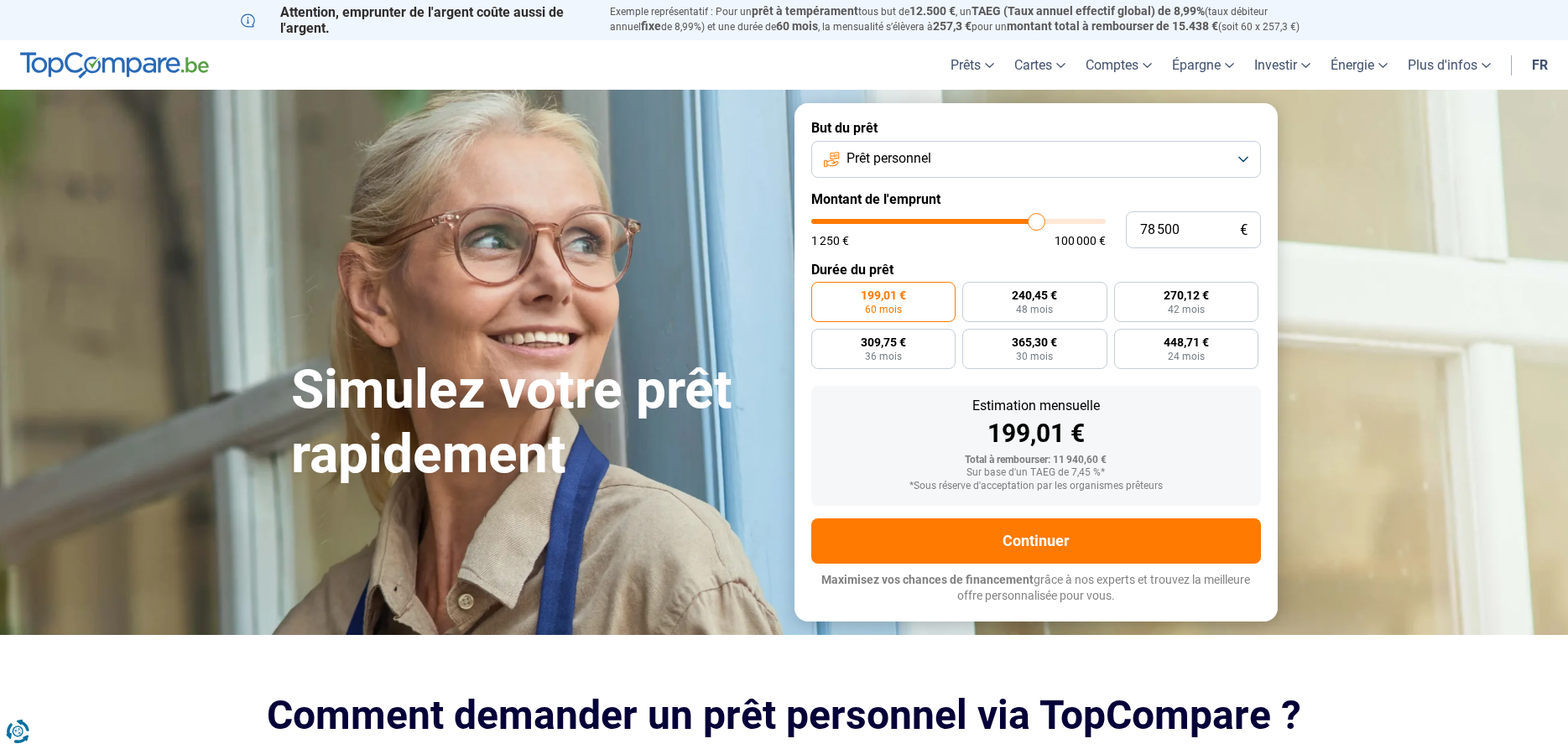
type input "79 000"
type input "79000"
type input "79 250"
type input "79250"
type input "79 500"
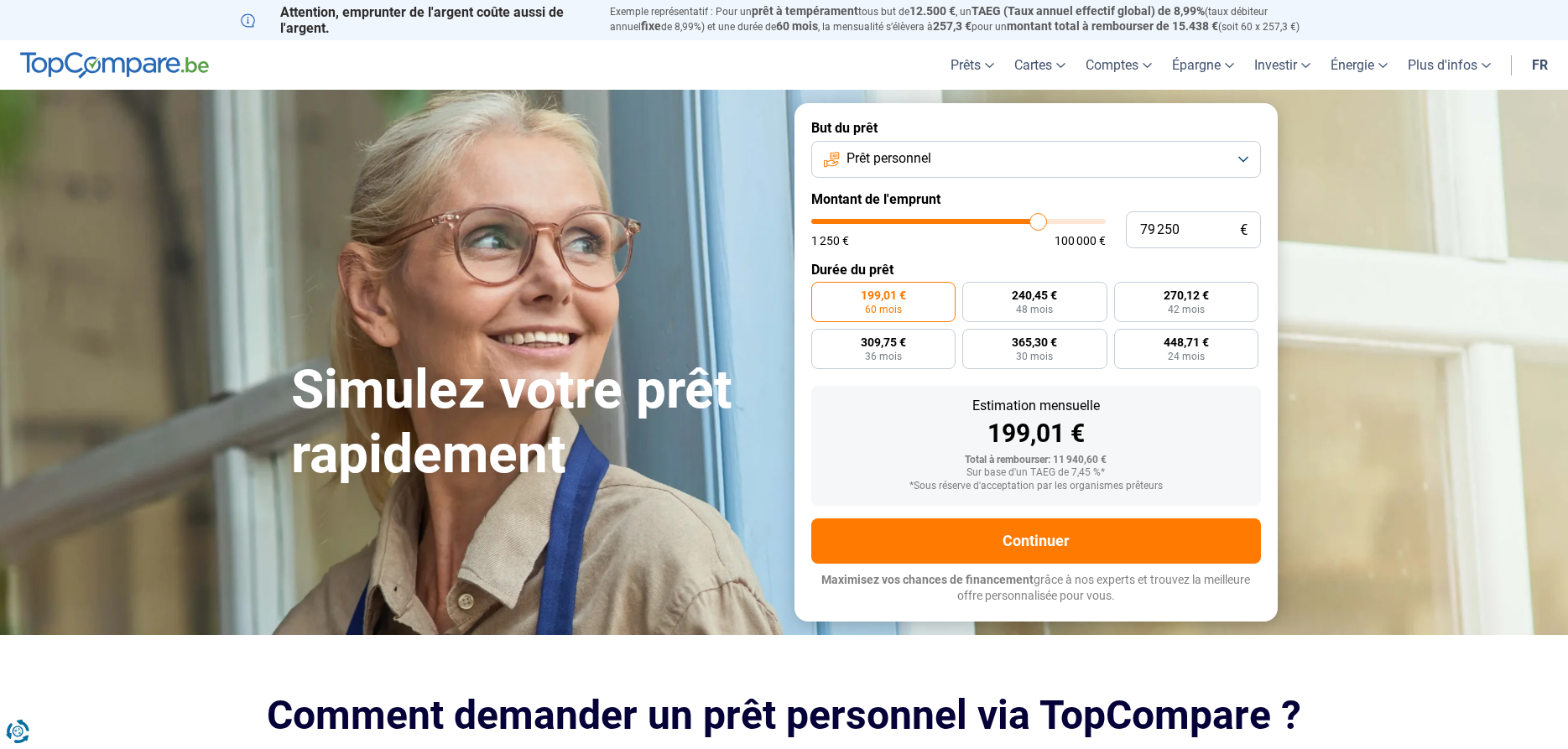
type input "79500"
type input "80 000"
type input "80000"
type input "80 250"
type input "80250"
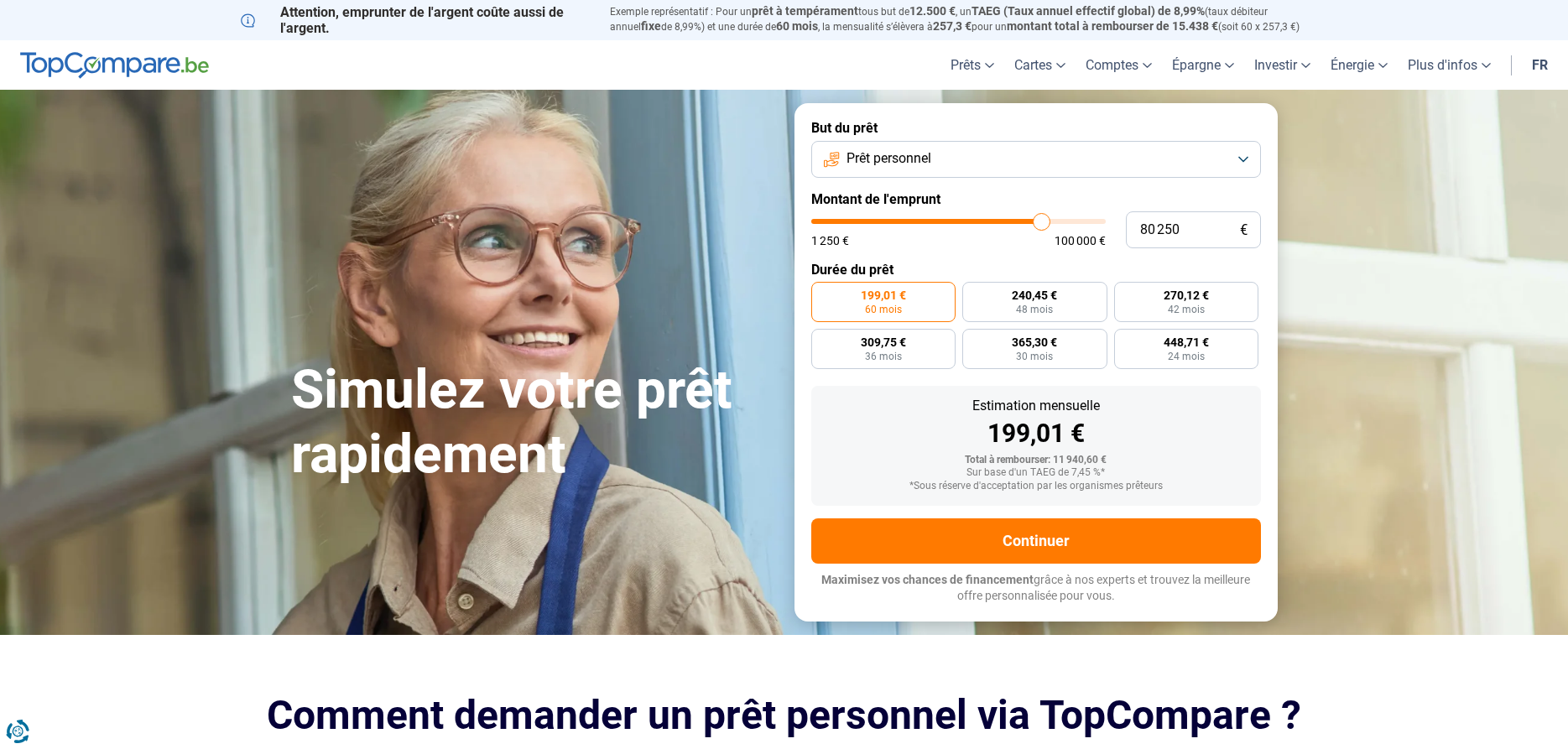
type input "80 500"
type input "80500"
type input "80 750"
type input "80750"
type input "81 000"
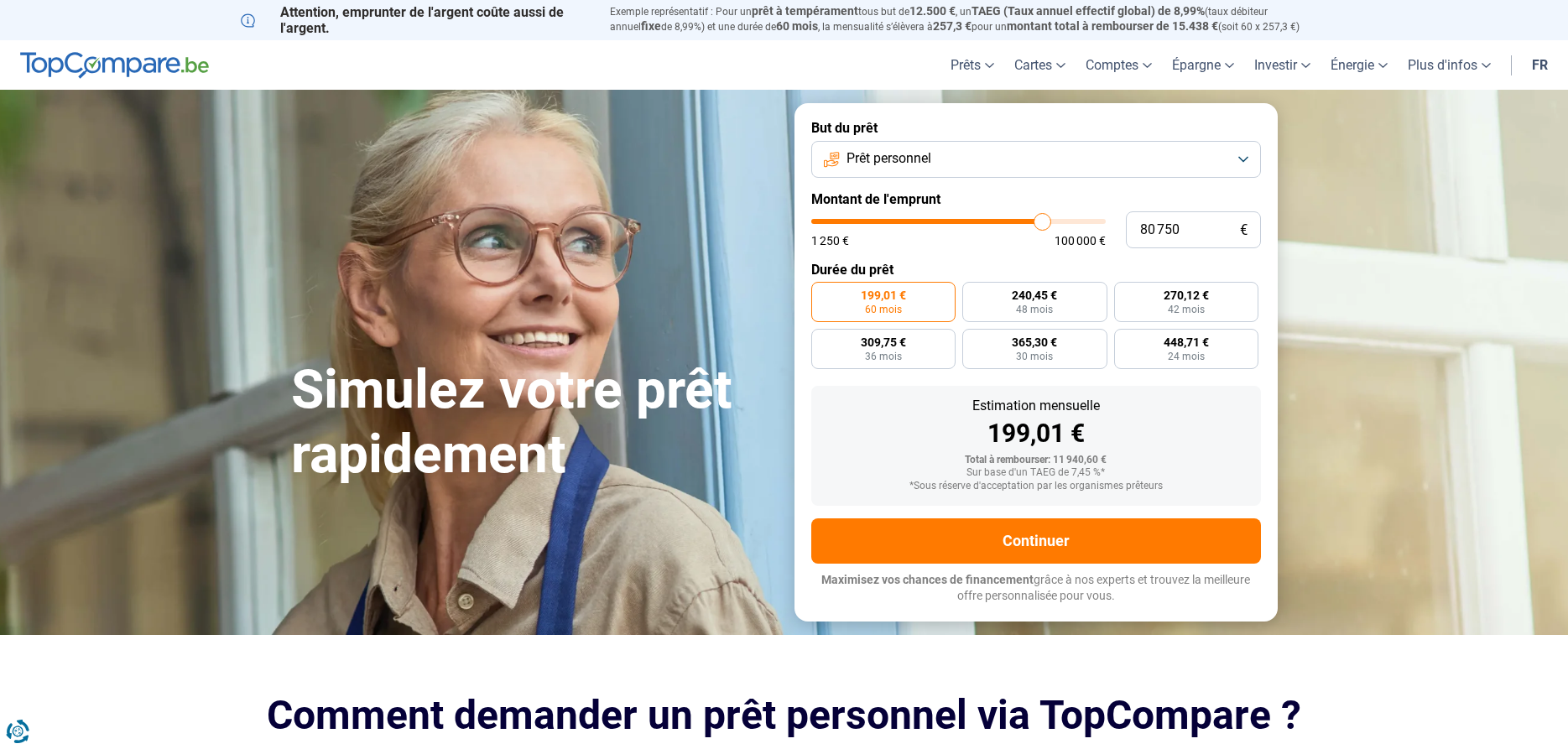
type input "81000"
type input "81 500"
type input "81500"
type input "81 750"
type input "81750"
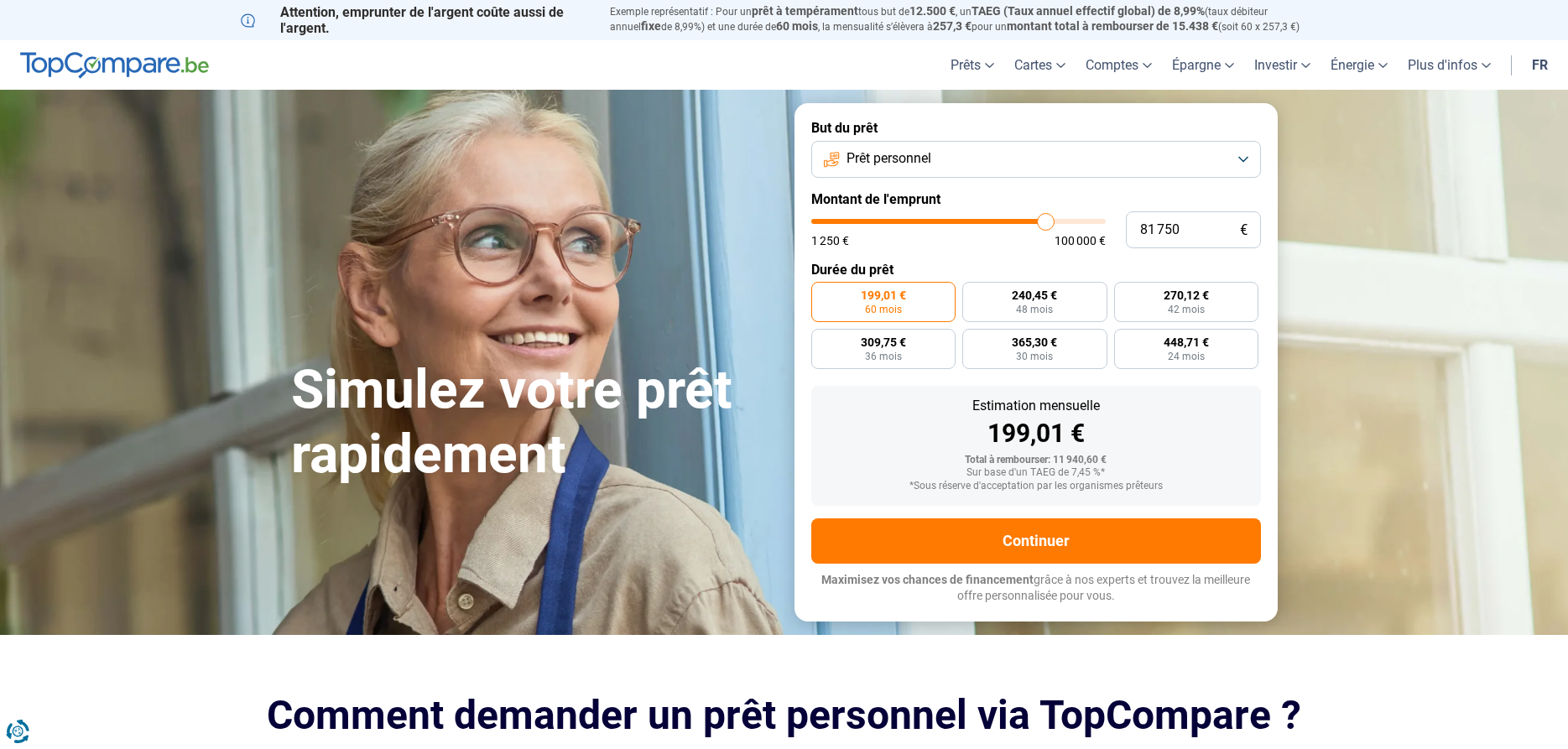
type input "82 000"
type input "82000"
type input "82 250"
type input "82250"
type input "82 500"
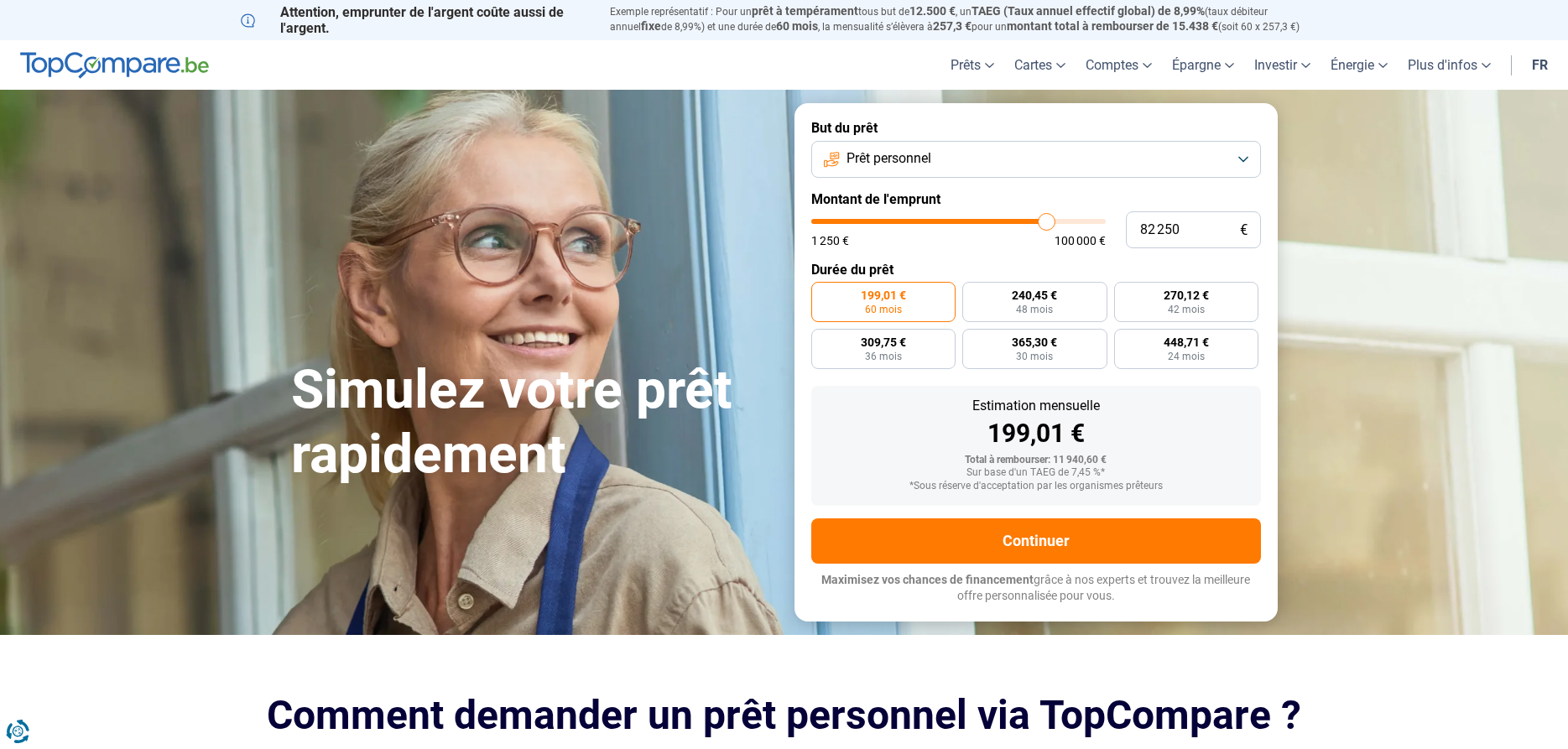
type input "82500"
type input "83 000"
type input "83000"
type input "83 250"
type input "83250"
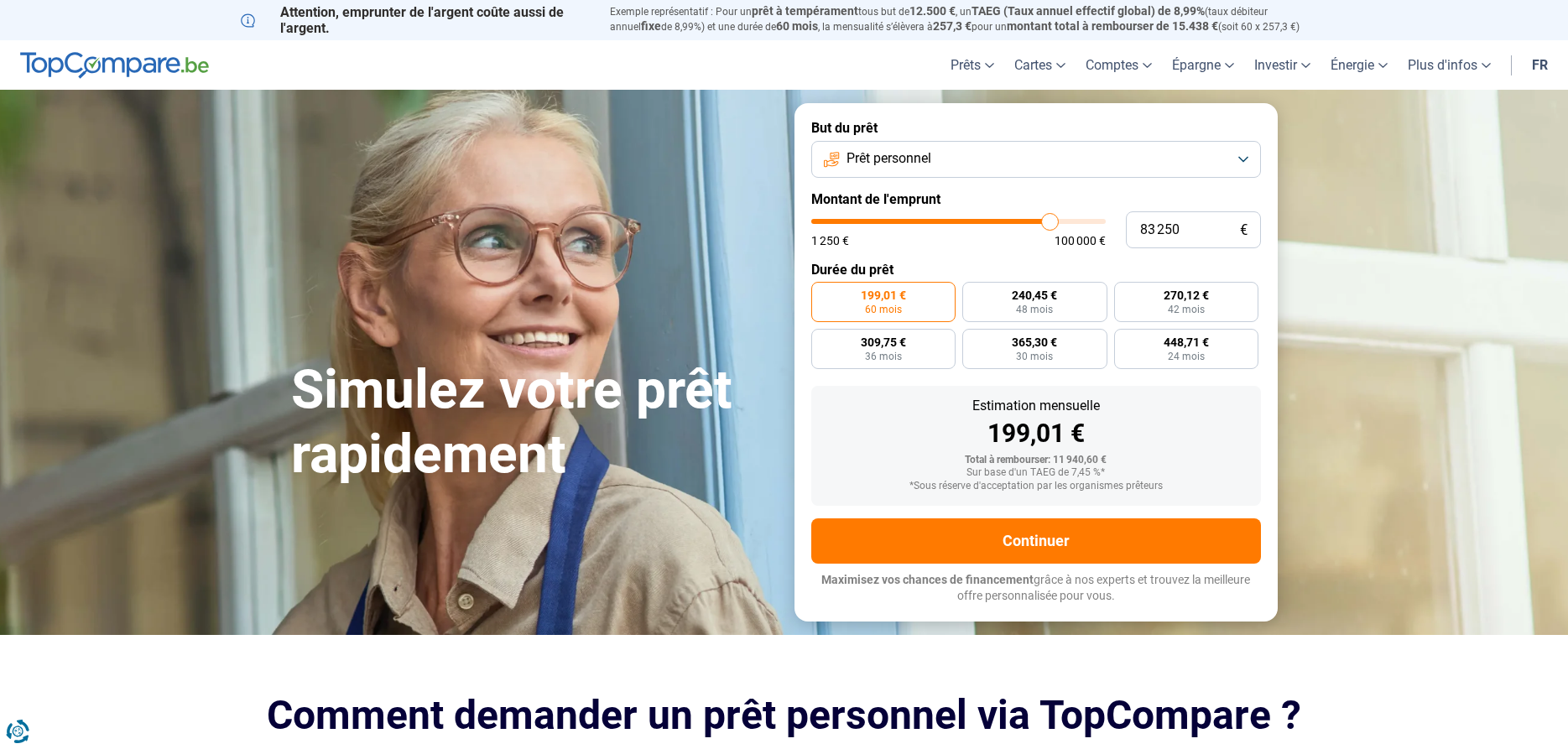
type input "83 500"
type input "83500"
type input "83 750"
type input "83750"
type input "84 000"
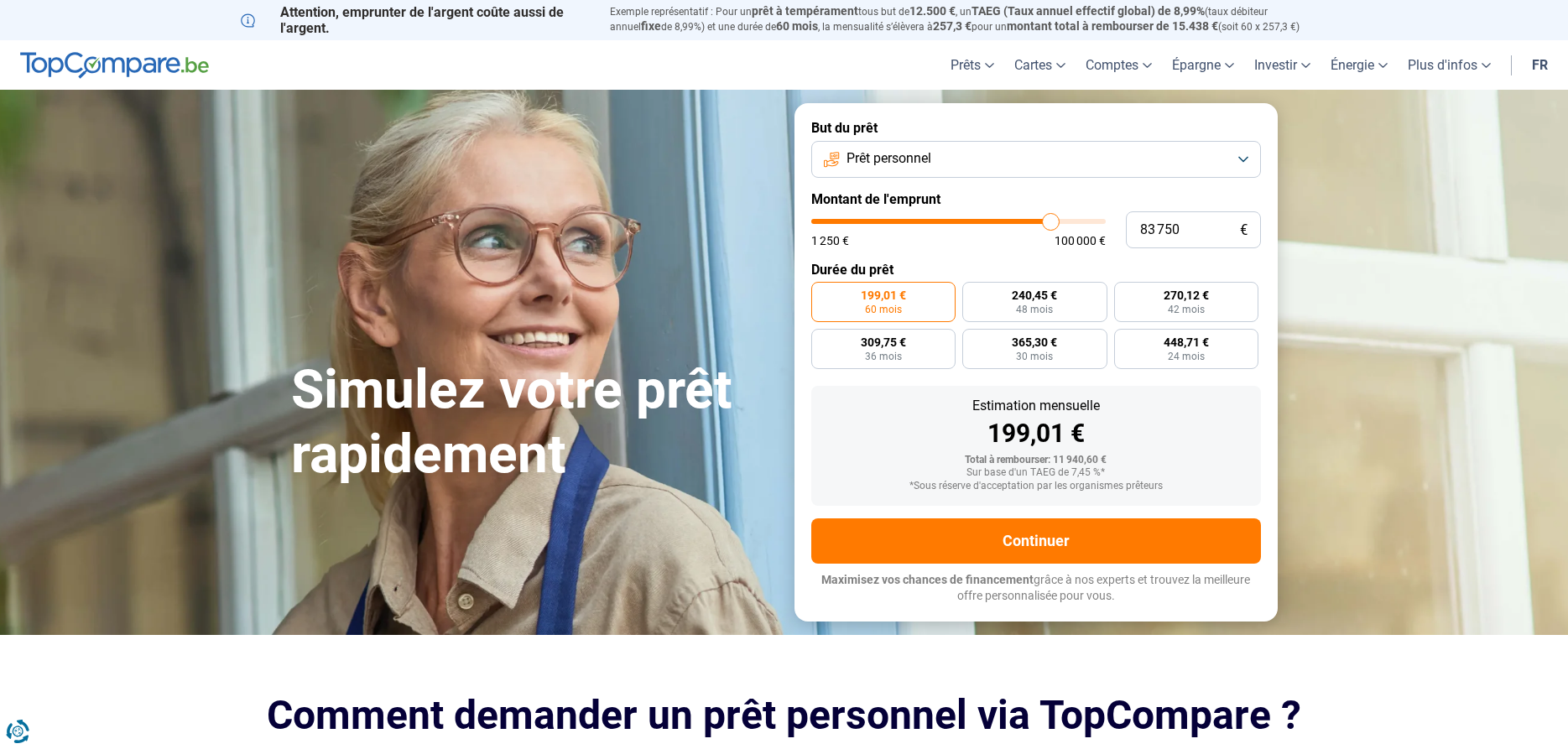
type input "84000"
type input "84 500"
type input "84500"
type input "84 750"
type input "84750"
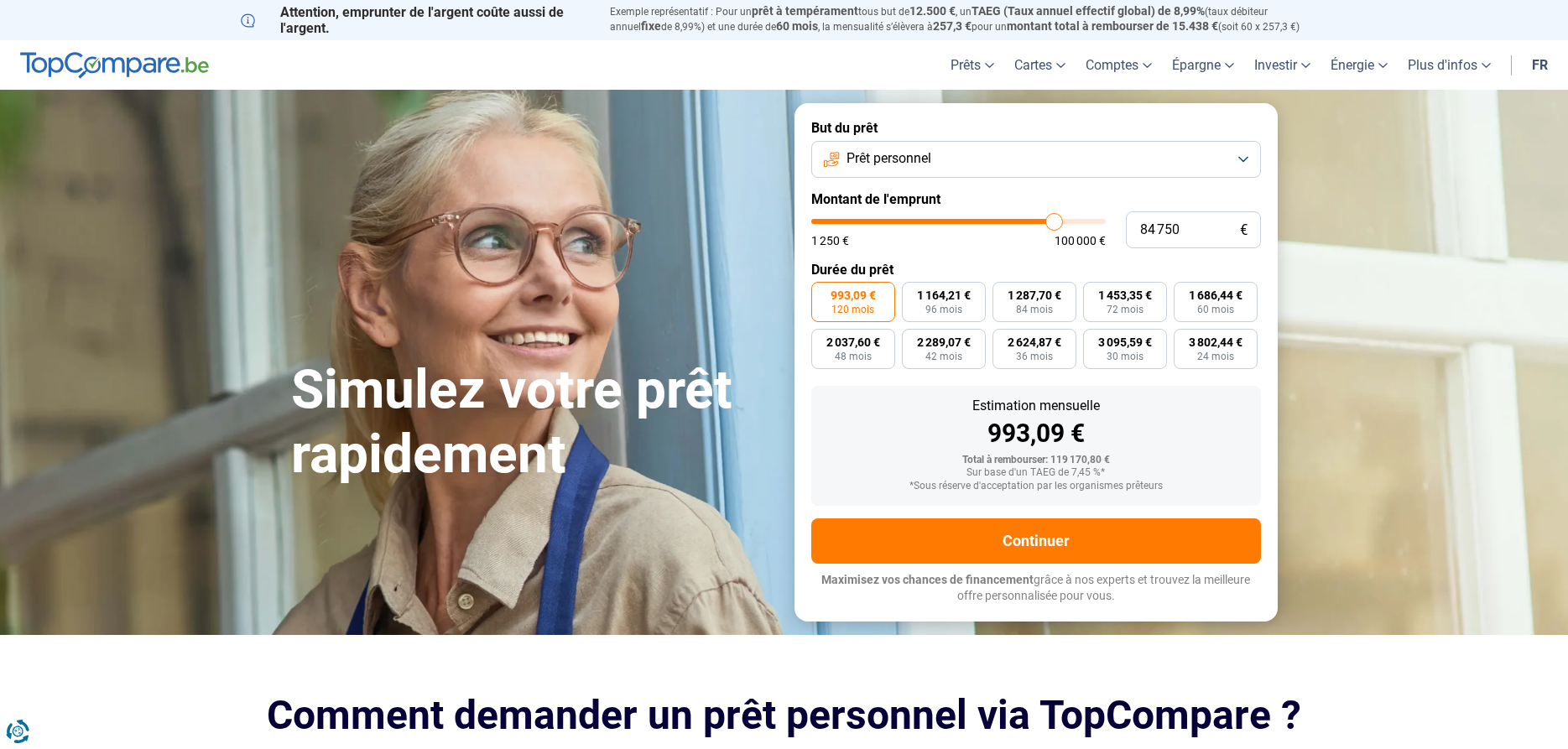
click at [1051, 224] on input "range" at bounding box center [959, 221] width 294 height 5
click at [1040, 208] on form "But du prêt Prêt personnel Montant de l'emprunt 84 750 € 1 250 € 100 000 € Duré…" at bounding box center [1037, 361] width 483 height 517
click at [1056, 222] on input "range" at bounding box center [959, 221] width 294 height 5
click at [1242, 154] on button "Prêt personnel" at bounding box center [1036, 159] width 449 height 37
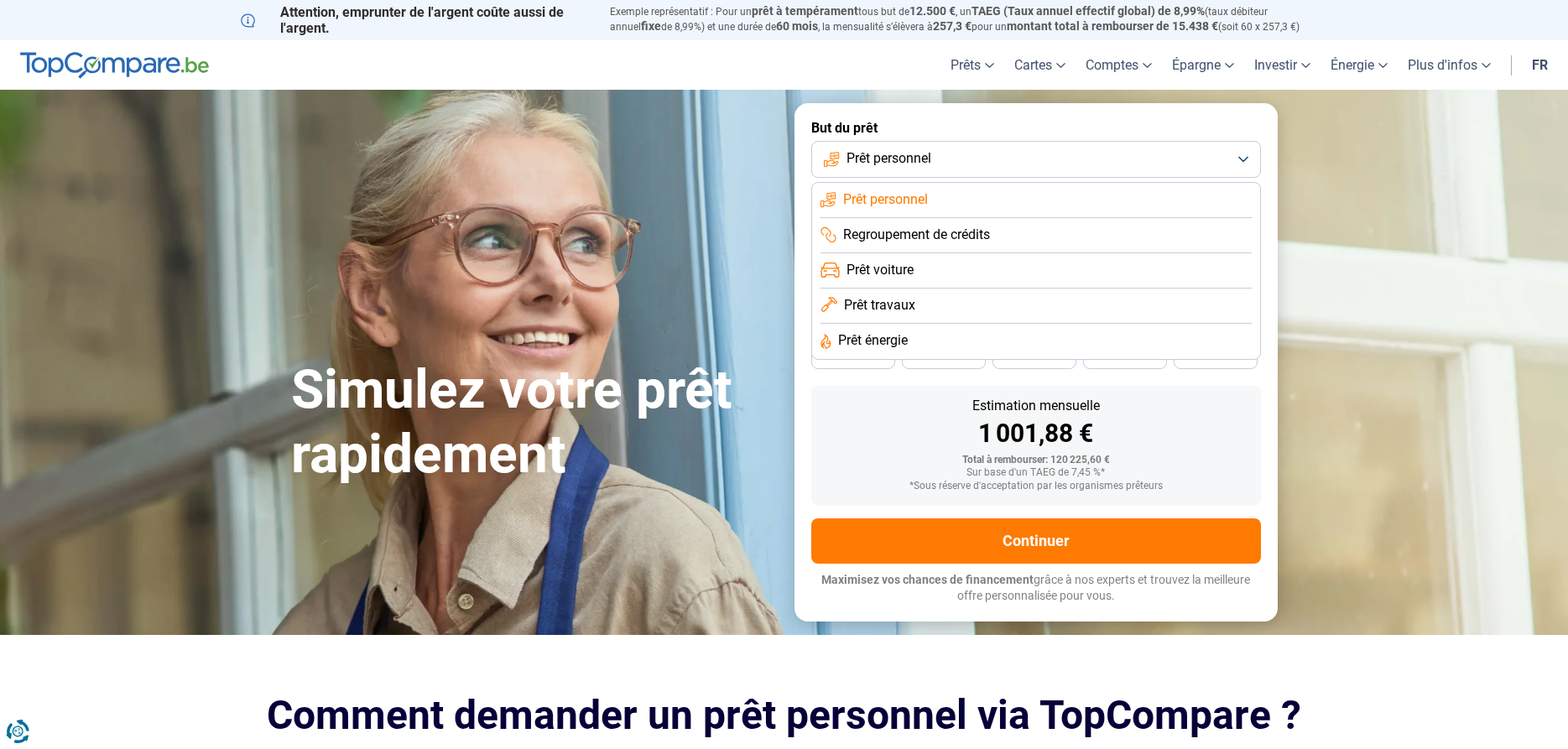
click at [1026, 226] on li "Regroupement de crédits" at bounding box center [1036, 235] width 431 height 35
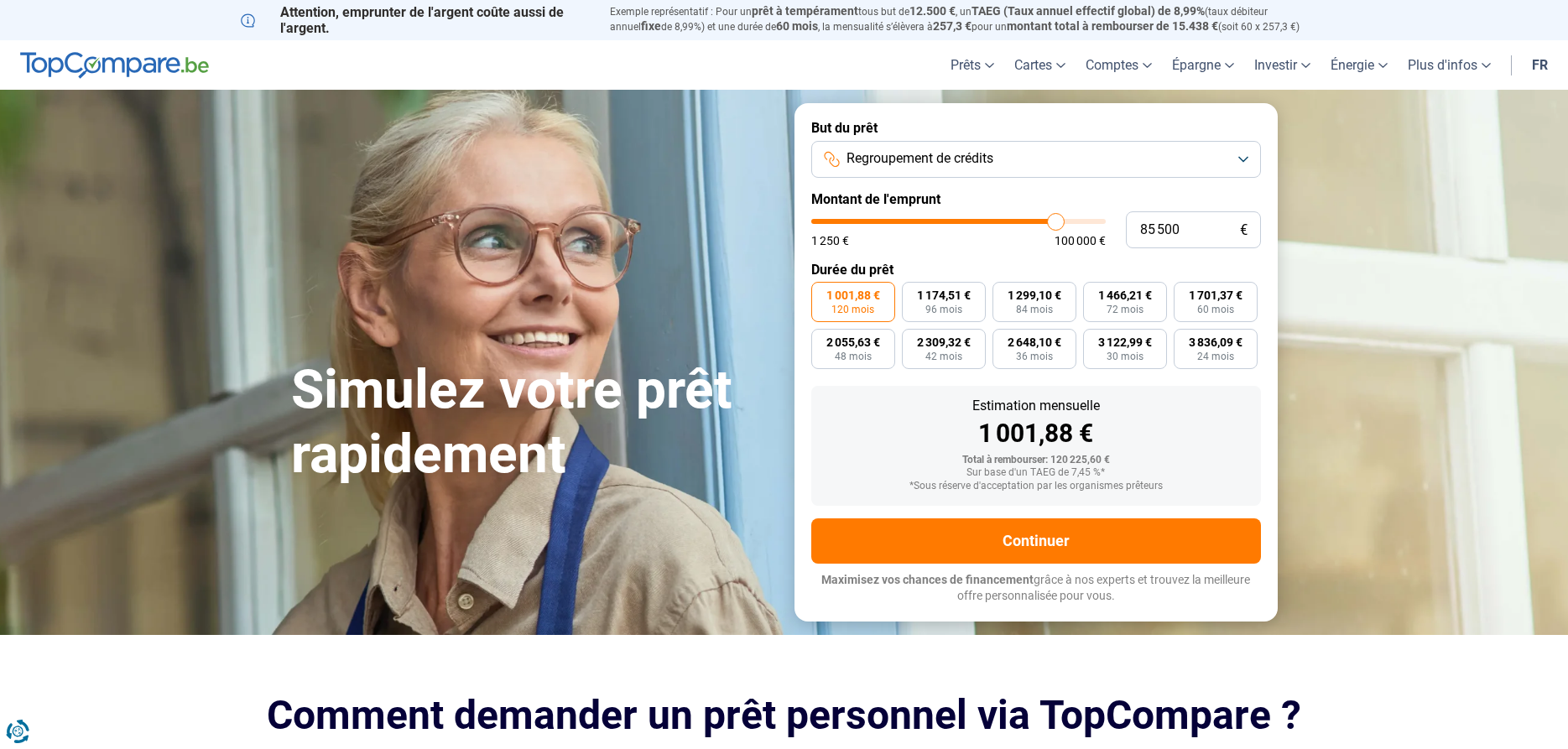
click at [900, 423] on div "1 001,88 €" at bounding box center [1036, 433] width 423 height 25
click at [1008, 248] on form "But du prêt Regroupement de crédits Montant de l'emprunt 85 500 € 1 250 € 100 0…" at bounding box center [1037, 361] width 483 height 517
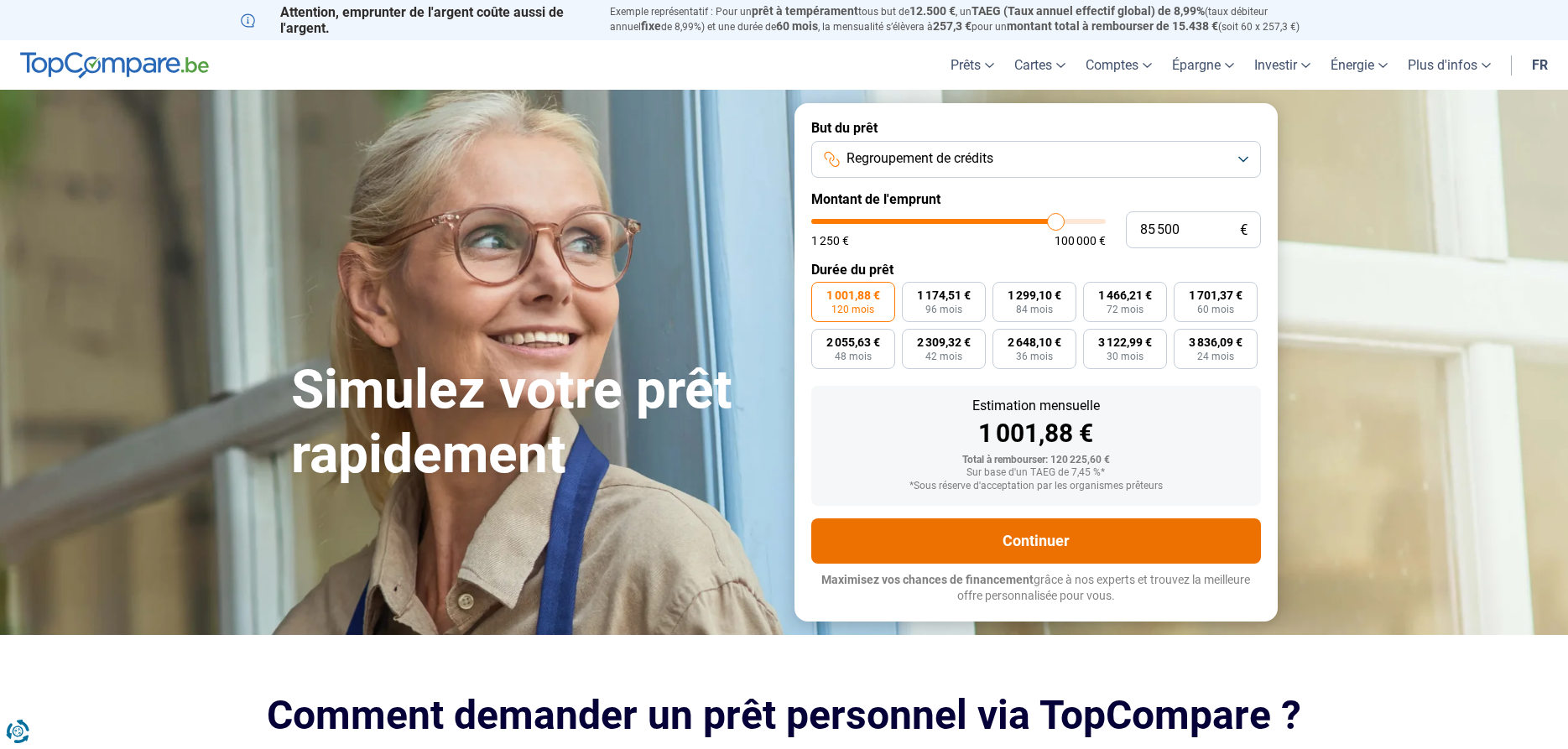
click at [1031, 543] on button "Continuer" at bounding box center [1036, 540] width 449 height 45
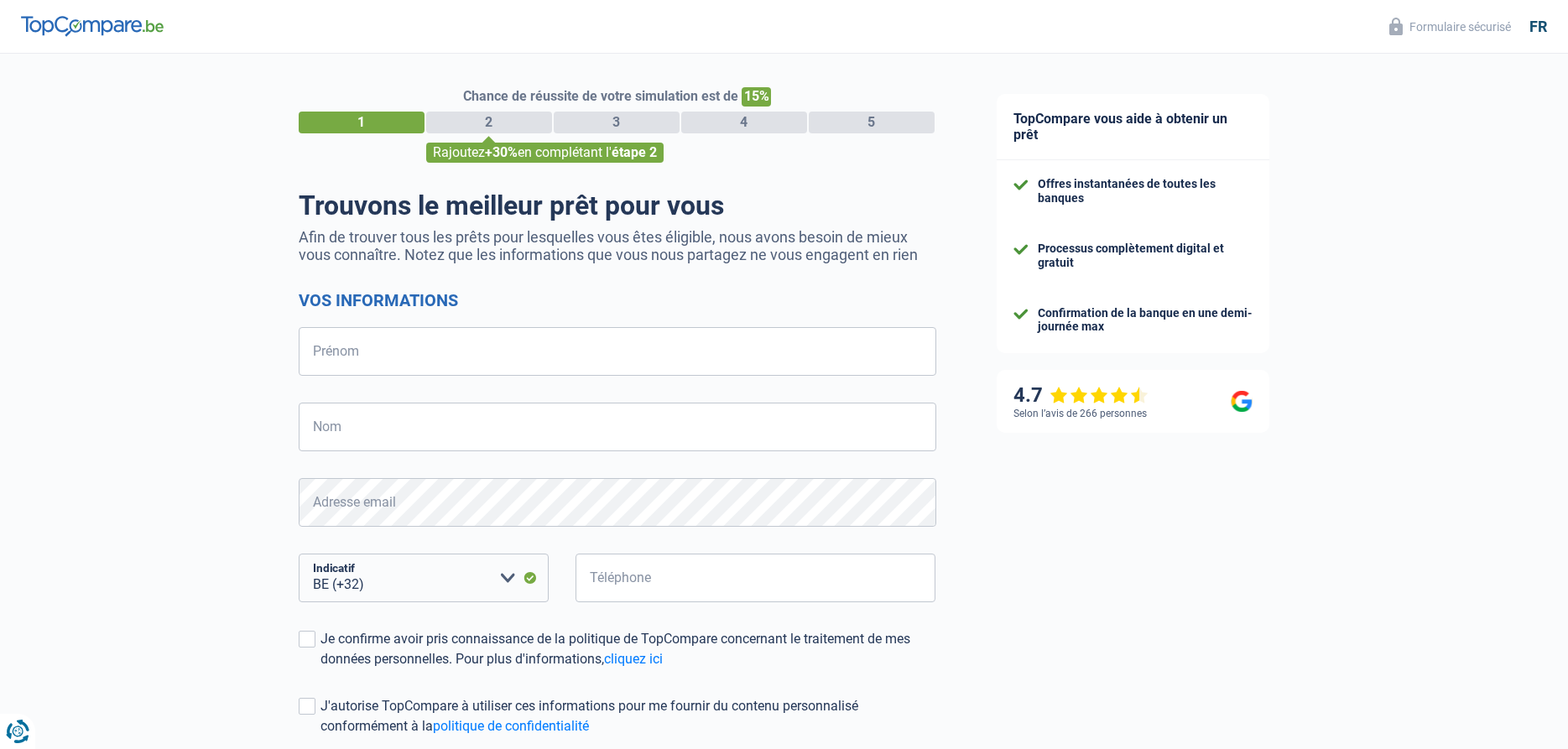
select select "32"
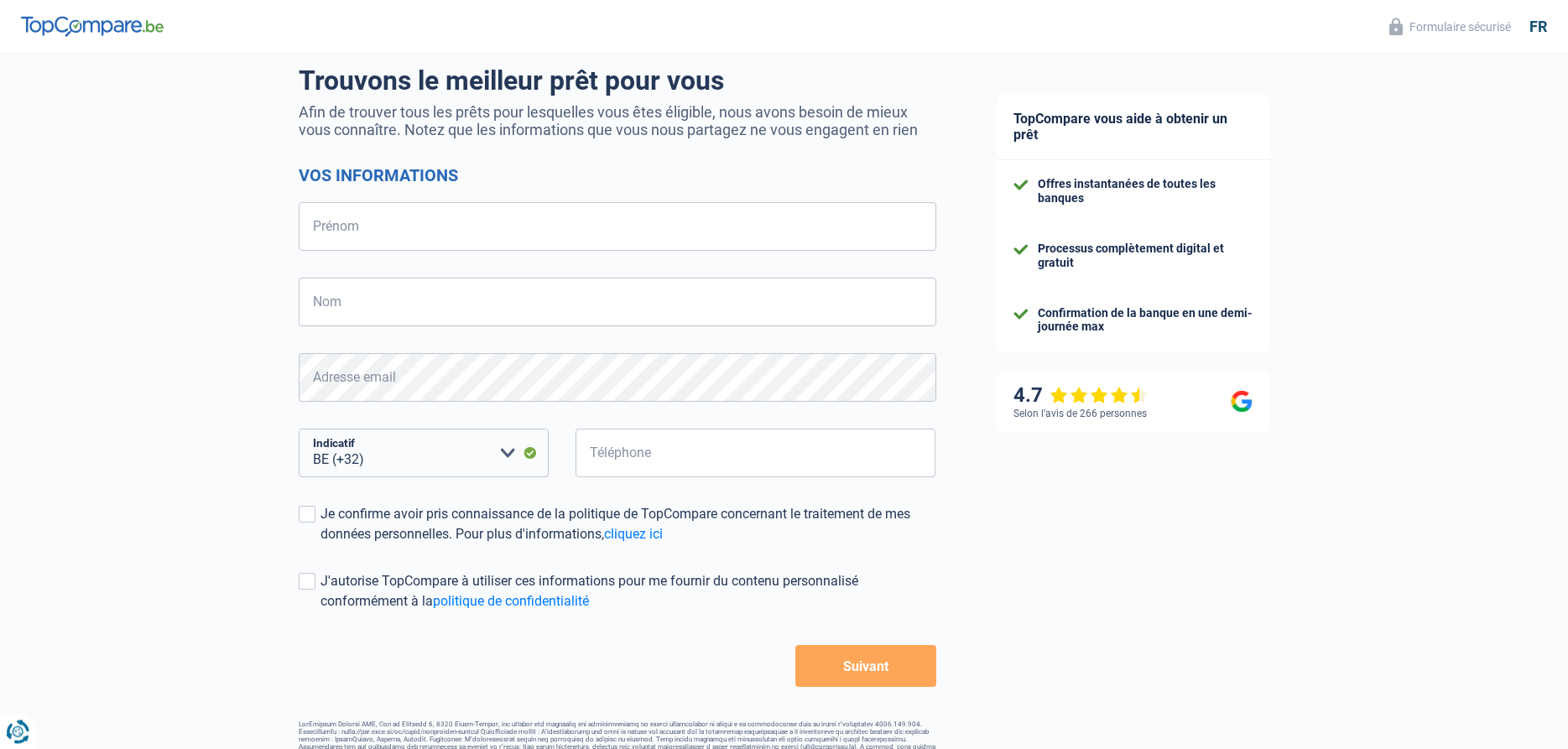
scroll to position [162, 0]
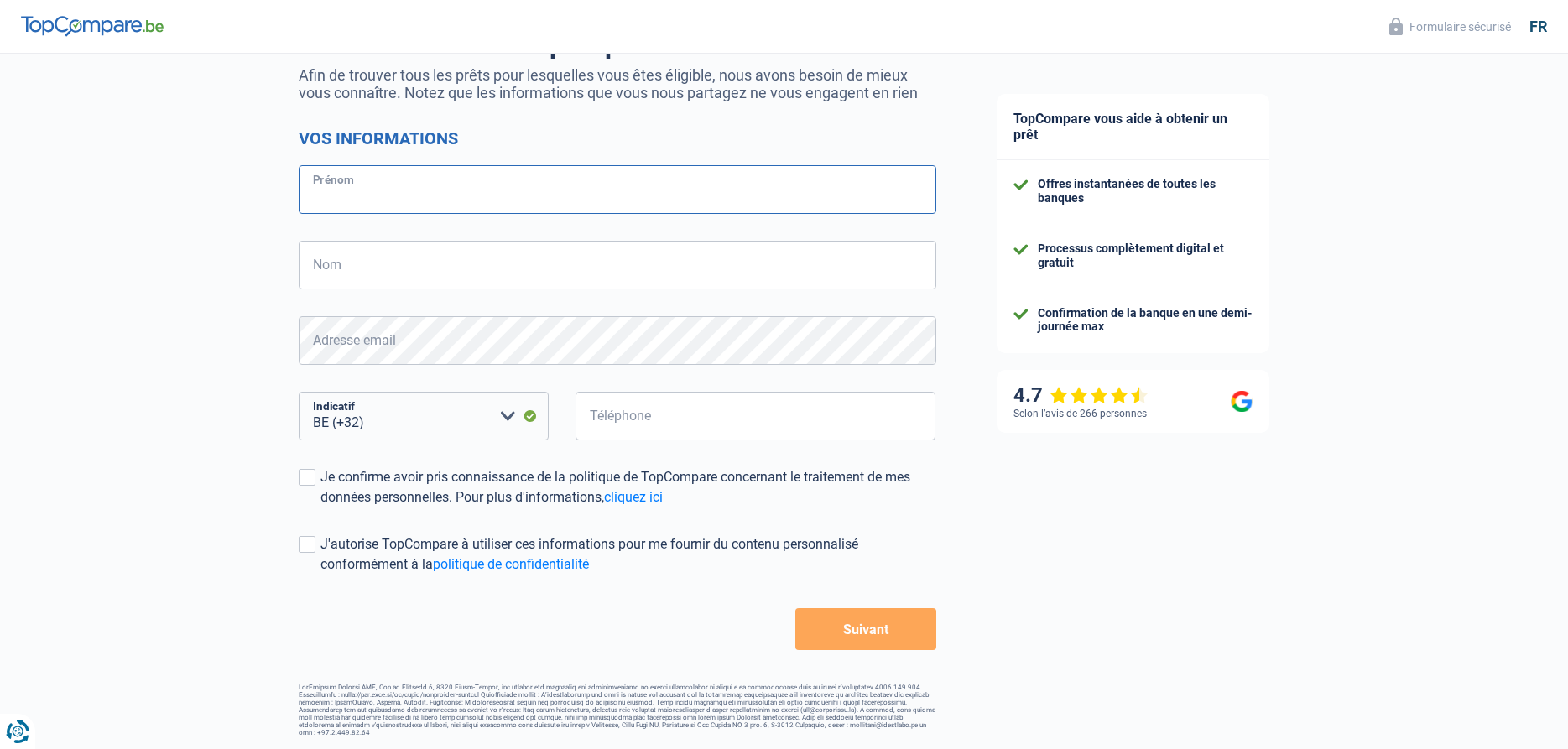
click at [477, 207] on input "Prénom" at bounding box center [618, 189] width 638 height 49
type input "KENAN"
click at [540, 281] on input "Nom" at bounding box center [618, 265] width 638 height 49
type input "CAPAN"
click at [644, 412] on input "Téléphone" at bounding box center [756, 415] width 361 height 49
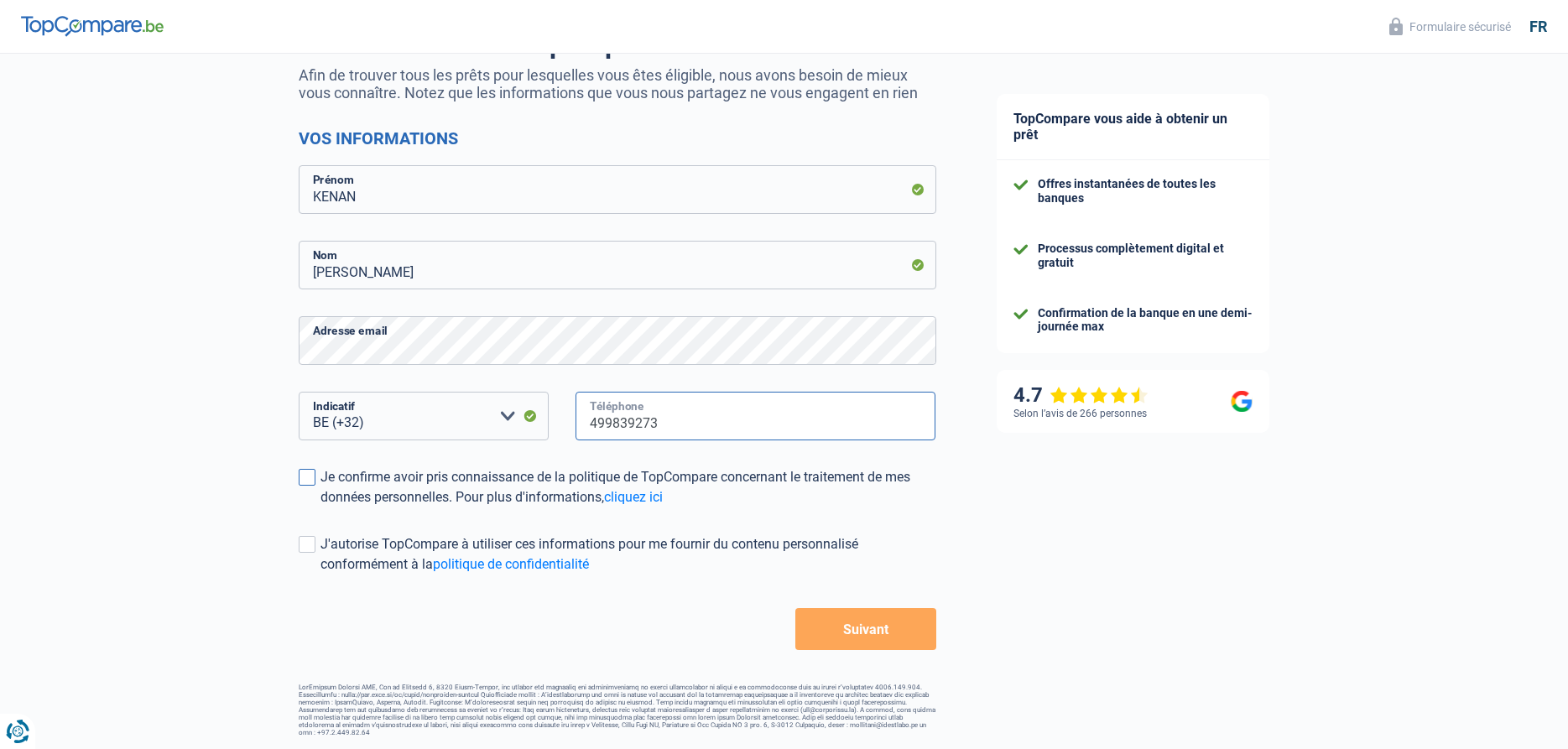
type input "499839273"
click at [315, 473] on label "Je confirme avoir pris connaissance de la politique de TopCompare concernant le…" at bounding box center [618, 488] width 638 height 40
click at [321, 507] on input "Je confirme avoir pris connaissance de la politique de TopCompare concernant le…" at bounding box center [321, 507] width 0 height 0
click at [301, 549] on span at bounding box center [307, 544] width 17 height 17
click at [321, 574] on input "J'autorise TopCompare à utiliser ces informations pour me fournir du contenu pe…" at bounding box center [321, 574] width 0 height 0
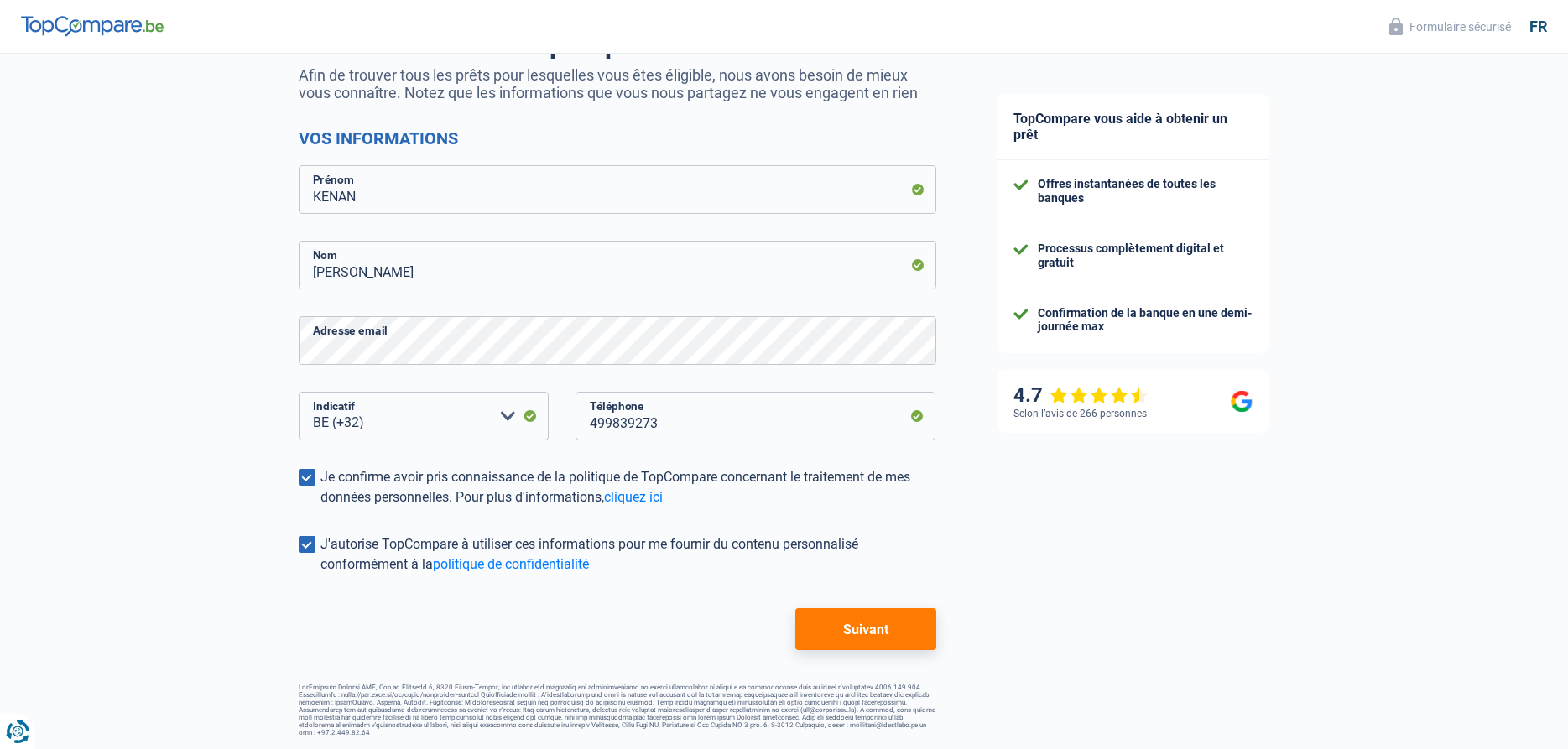
click at [843, 623] on button "Suivant" at bounding box center [865, 630] width 140 height 42
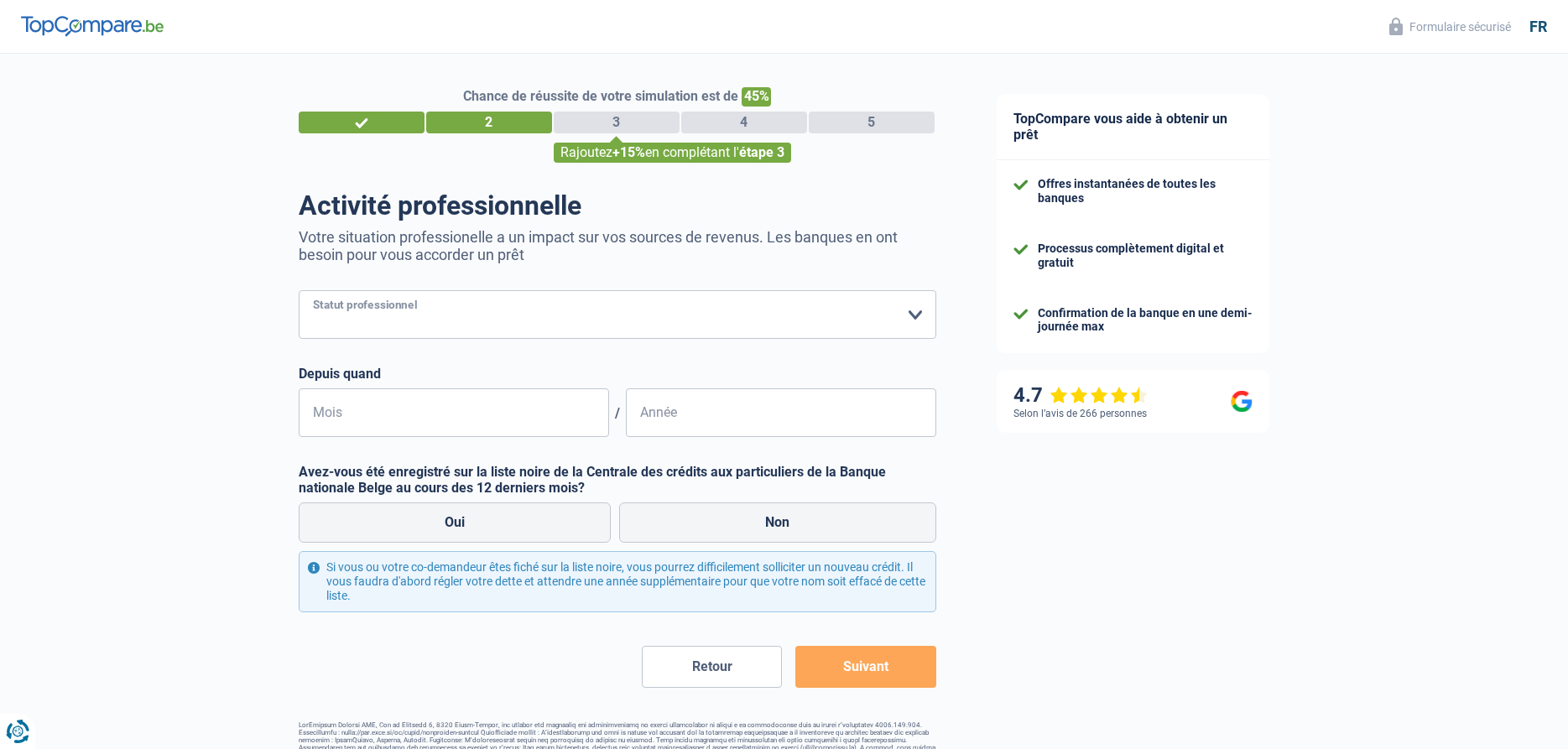
click at [299, 290] on select "Ouvrier Employé privé Employé public Invalide Indépendant Pensionné Chômeur Mut…" at bounding box center [618, 314] width 638 height 49
select select "worker"
click option "Ouvrier" at bounding box center [0, 0] width 0 height 0
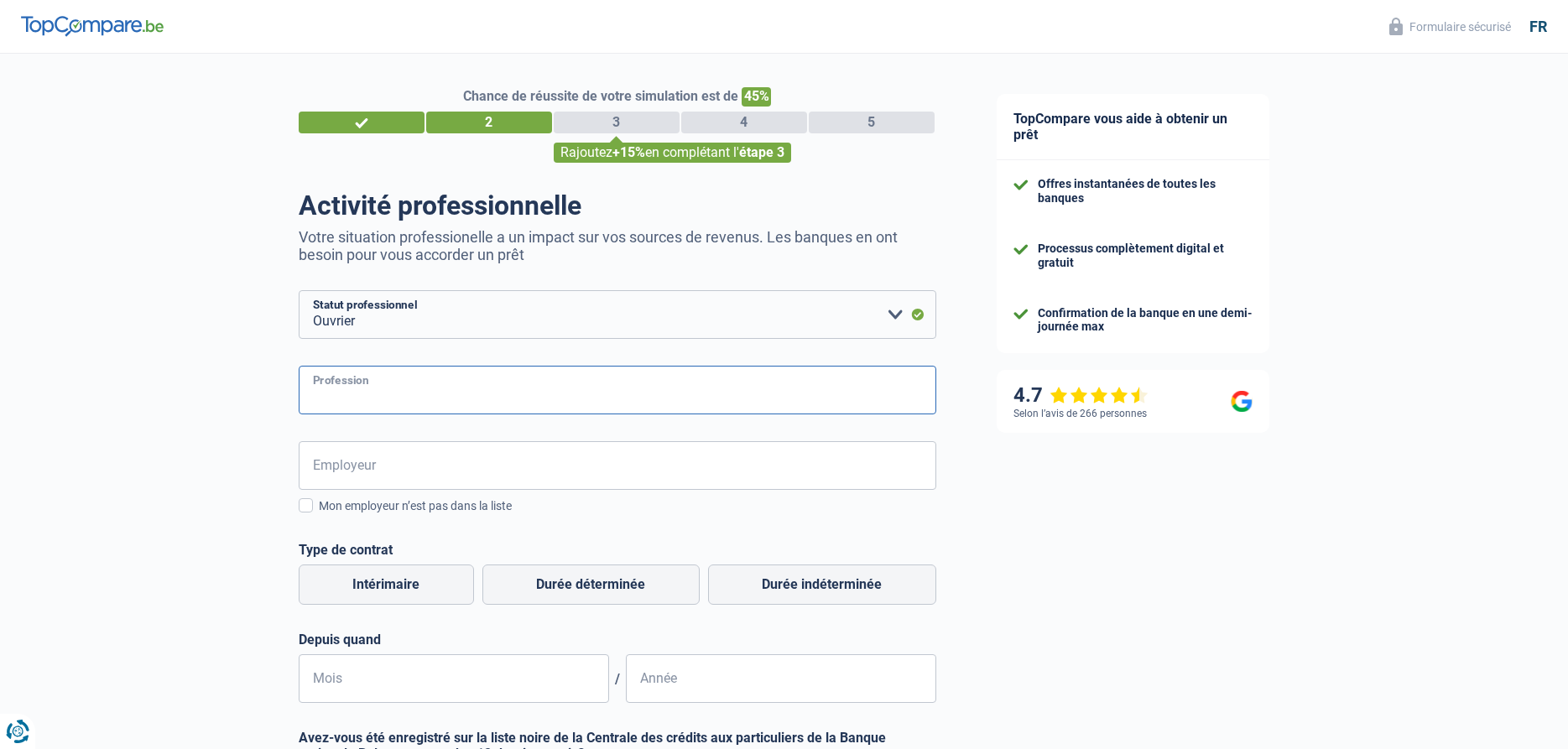
click at [401, 391] on input "Profession" at bounding box center [618, 390] width 638 height 49
type input "VENDEUR"
click at [464, 465] on input "Employeur" at bounding box center [618, 465] width 638 height 49
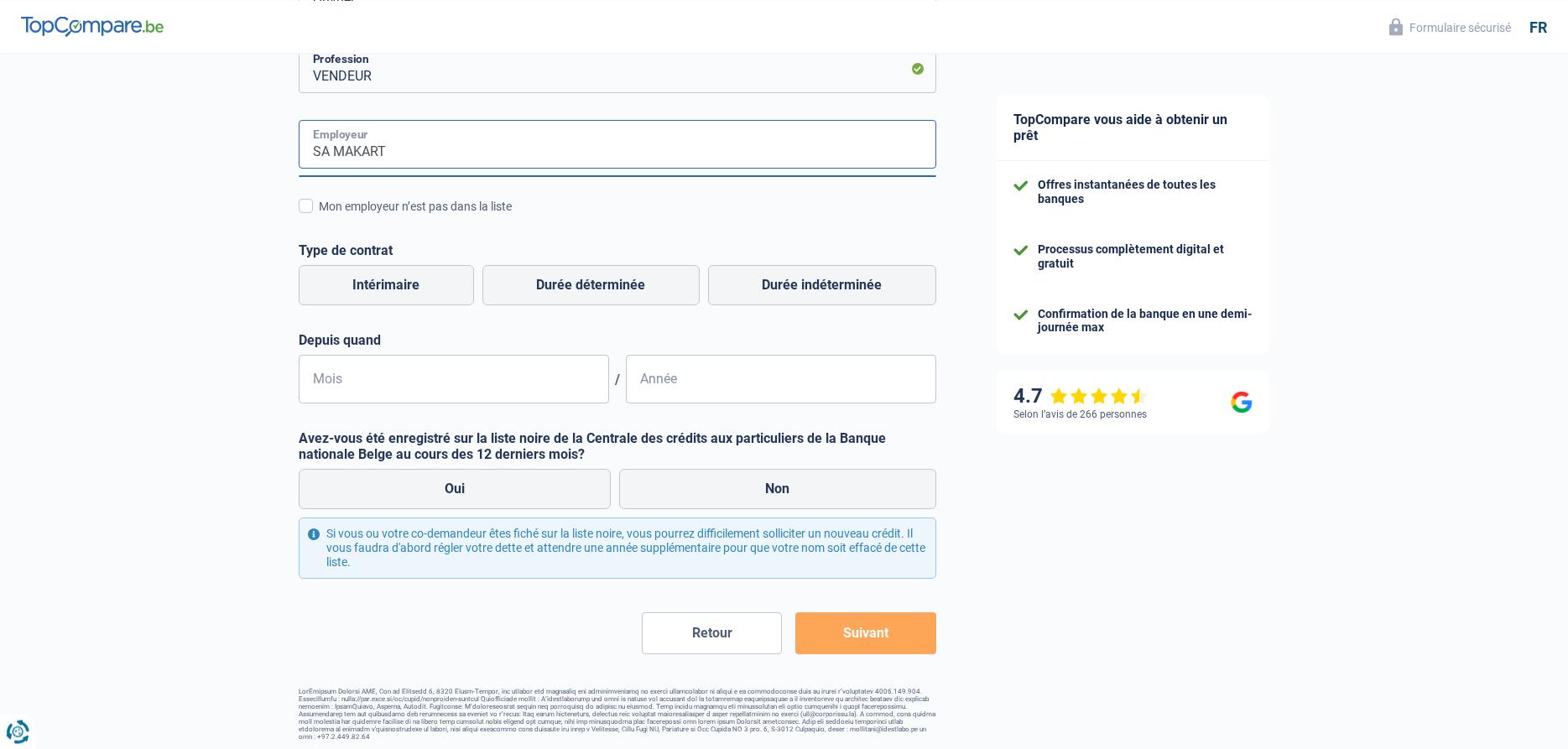
scroll to position [325, 0]
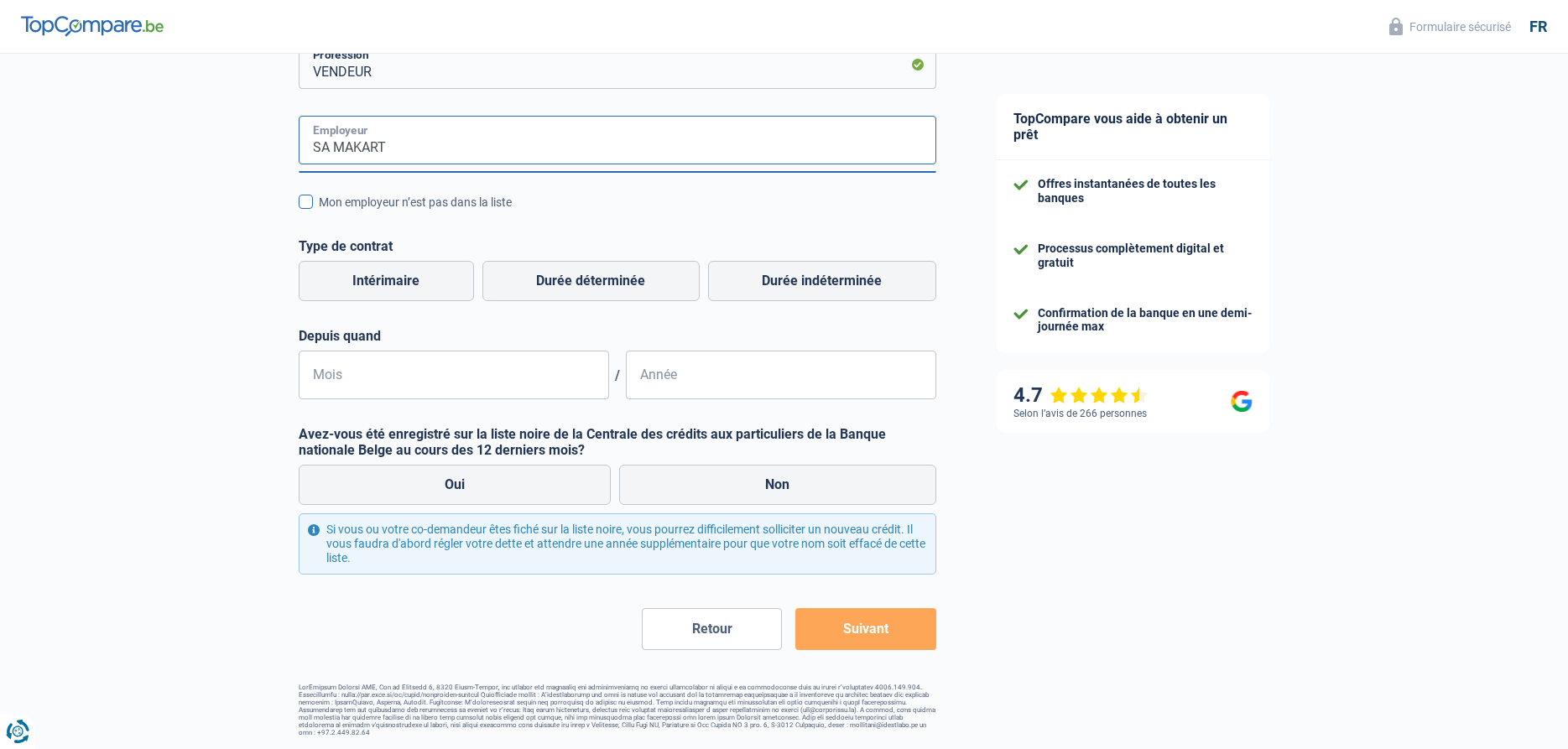
type input "SA MAKART"
click at [303, 199] on span at bounding box center [306, 202] width 15 height 15
click at [319, 211] on input "Mon employeur n’est pas dans la liste" at bounding box center [319, 211] width 0 height 0
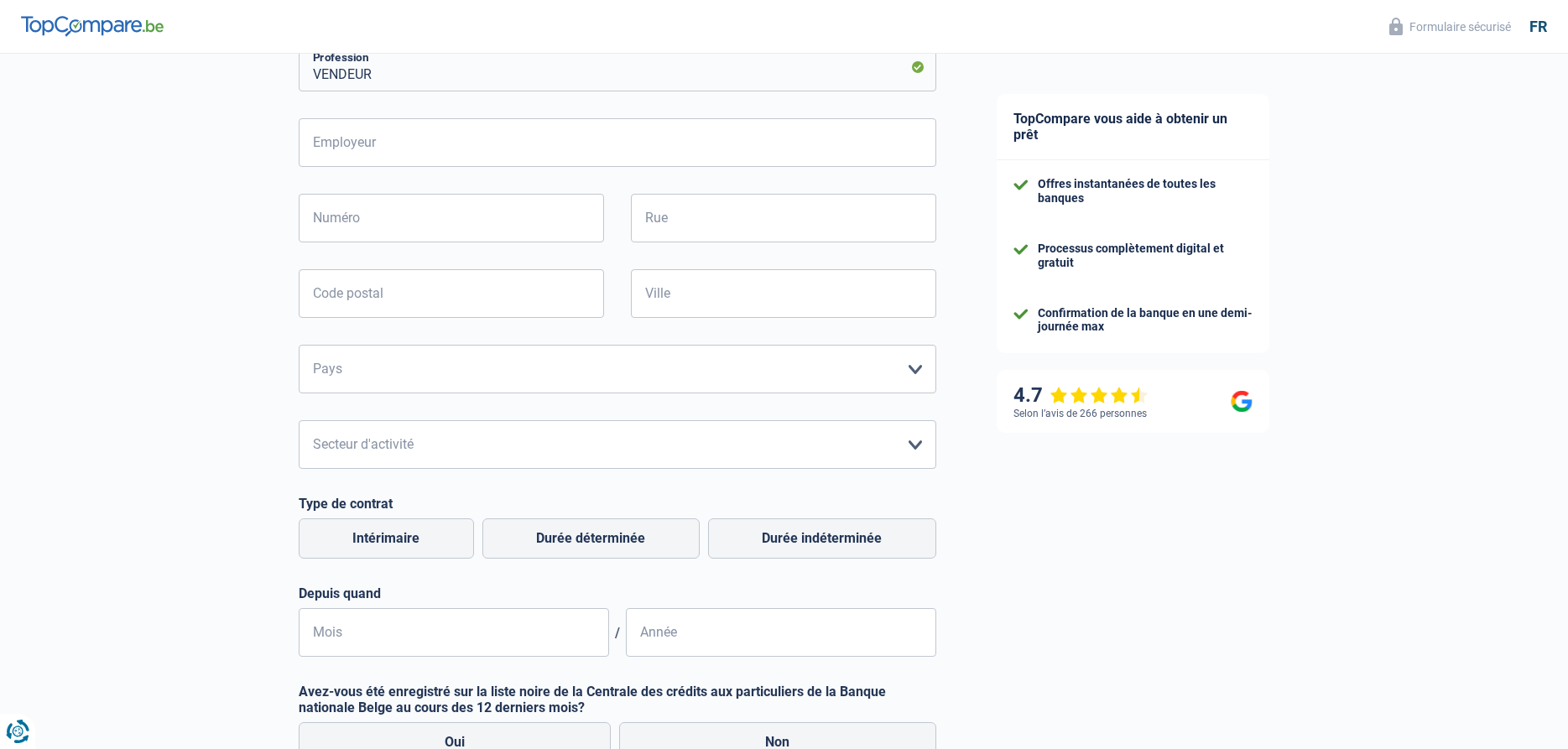
scroll to position [152, 0]
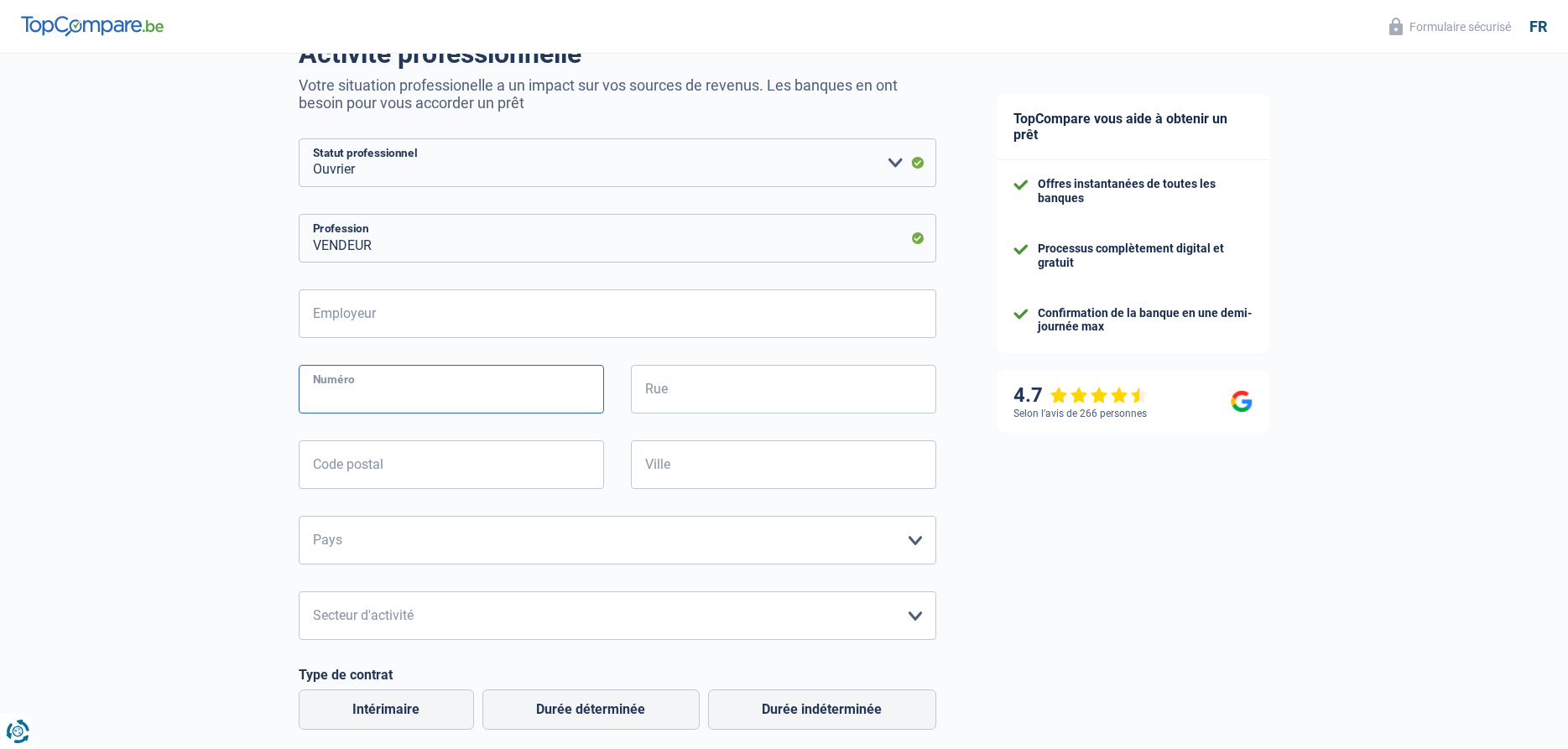
click at [406, 387] on input "Numéro" at bounding box center [451, 389] width 305 height 49
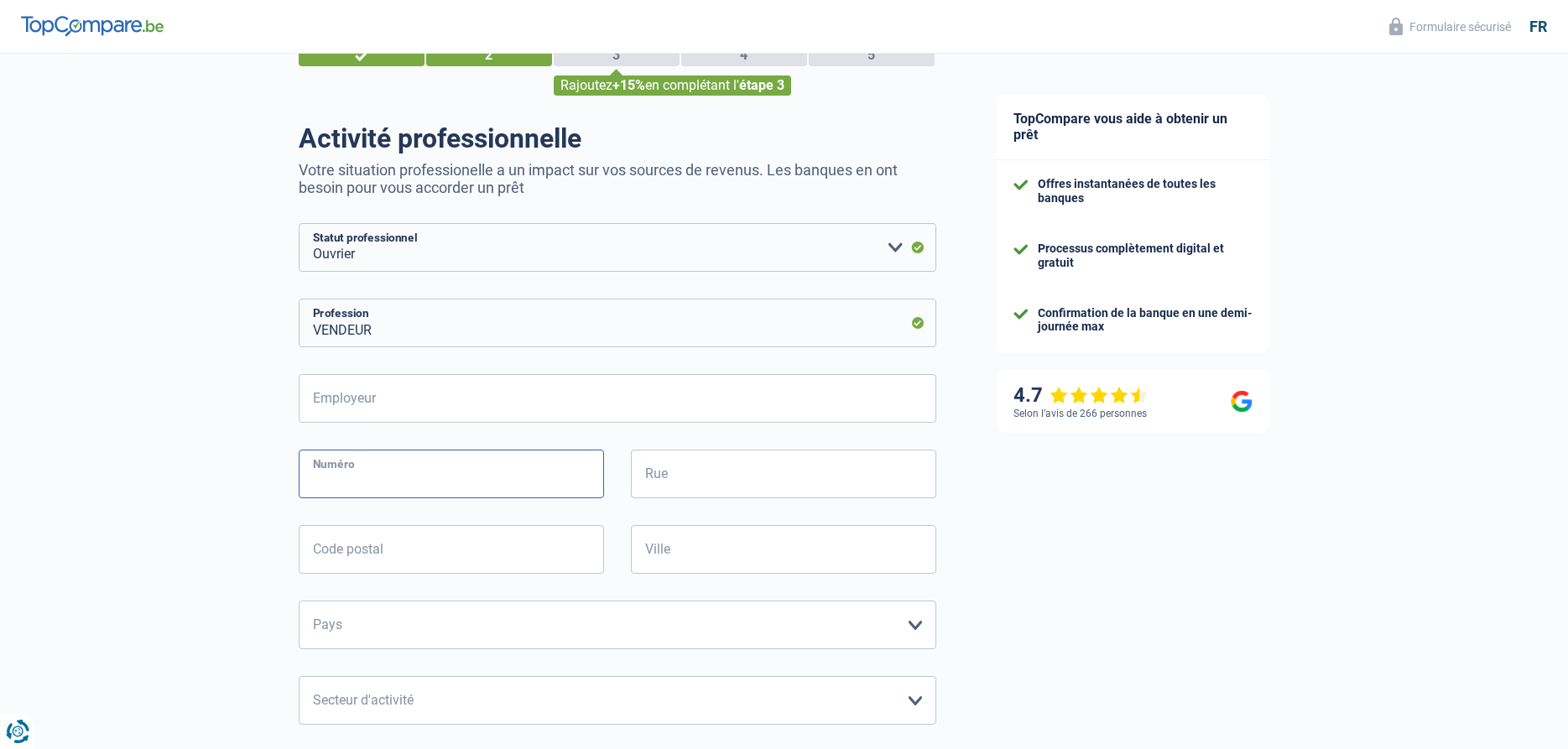
scroll to position [0, 0]
